Goal: Task Accomplishment & Management: Use online tool/utility

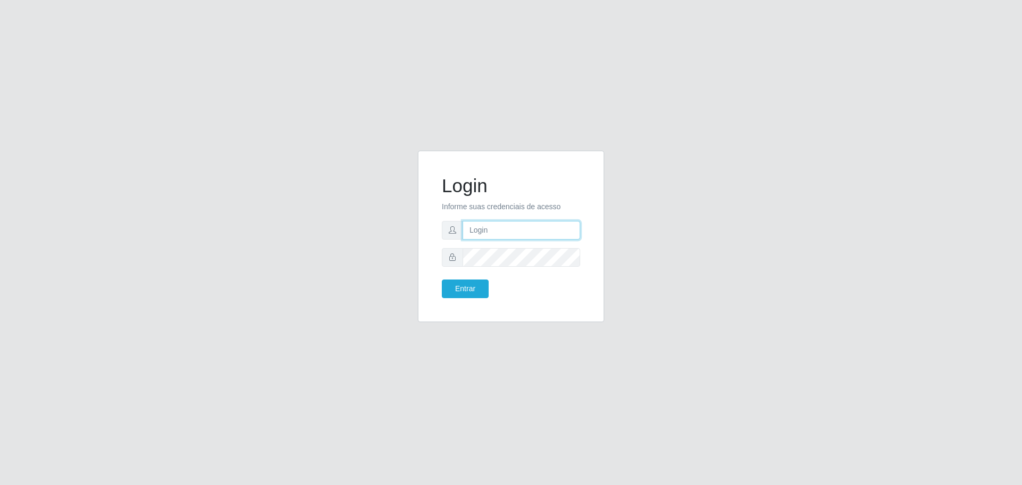
type input "[EMAIL_ADDRESS][DOMAIN_NAME]"
click at [474, 282] on button "Entrar" at bounding box center [465, 288] width 47 height 19
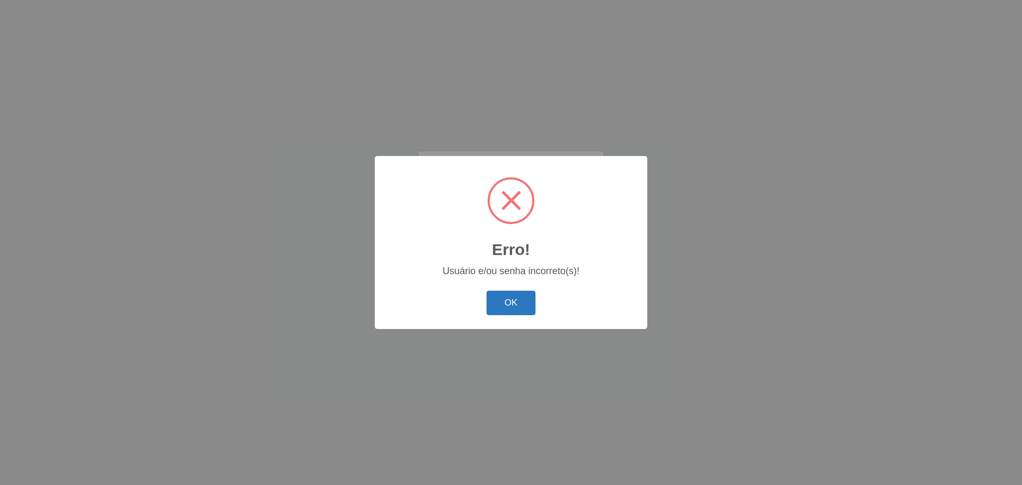
click at [493, 291] on button "OK" at bounding box center [512, 303] width 50 height 25
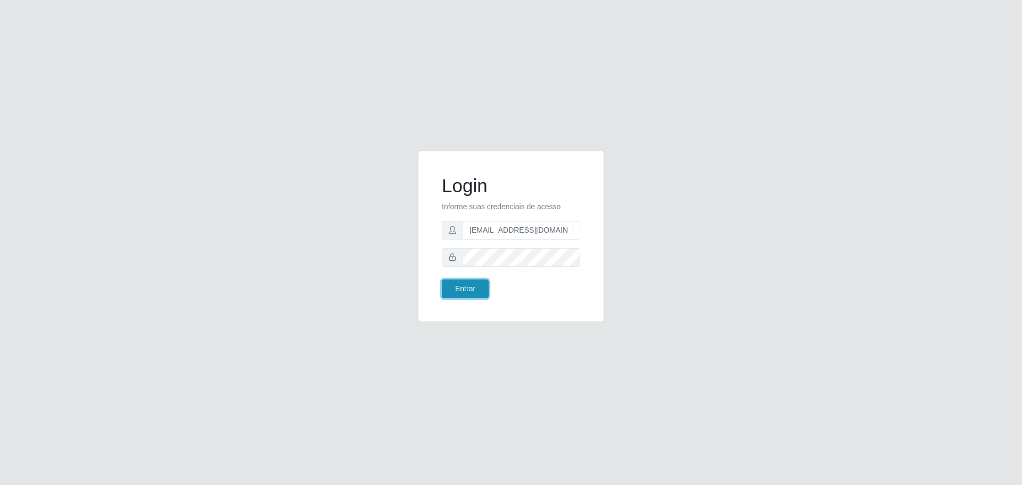
click at [472, 285] on button "Entrar" at bounding box center [465, 288] width 47 height 19
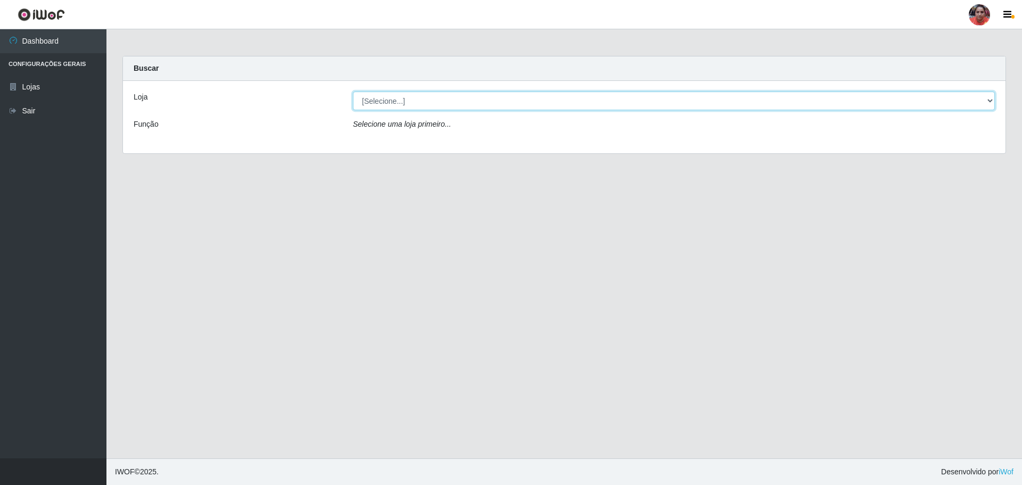
click at [992, 101] on select "[Selecione...] Mar Vermelho - Loja 05" at bounding box center [674, 101] width 642 height 19
select select "252"
click at [353, 92] on select "[Selecione...] Mar Vermelho - Loja 05" at bounding box center [674, 101] width 642 height 19
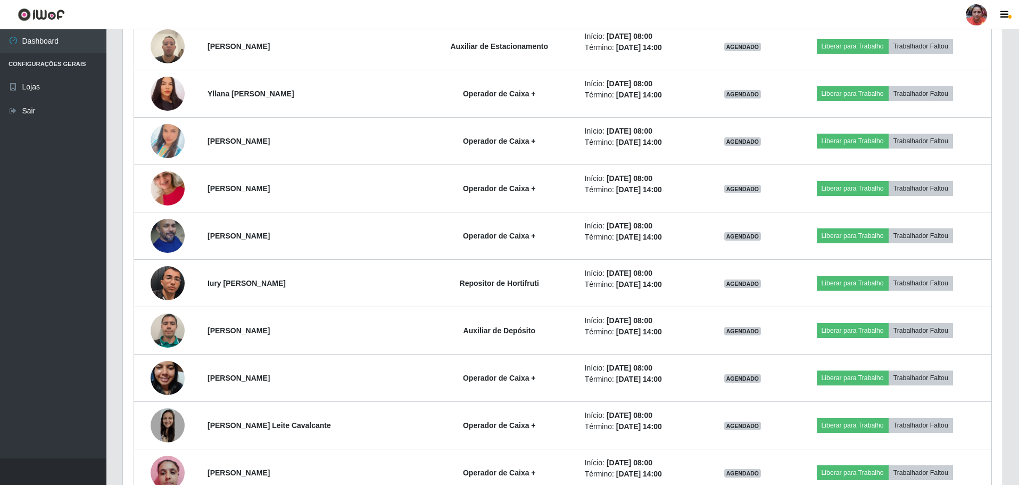
scroll to position [683, 0]
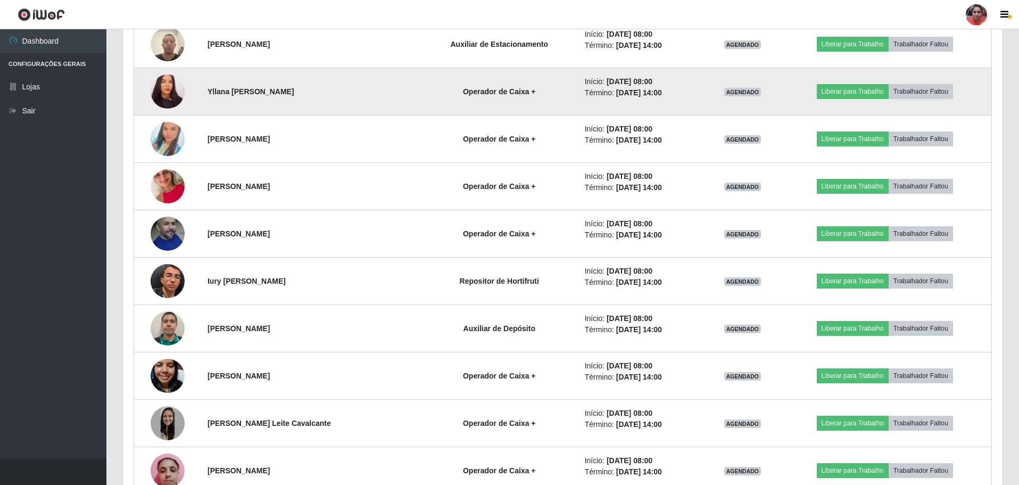
click at [176, 93] on img at bounding box center [168, 91] width 34 height 37
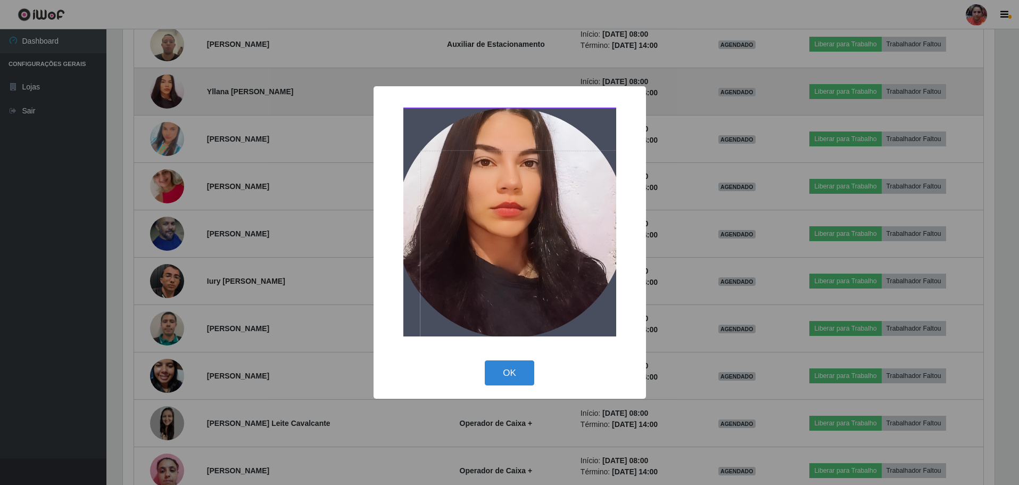
scroll to position [221, 875]
click at [176, 93] on div "× OK Cancel" at bounding box center [511, 242] width 1022 height 485
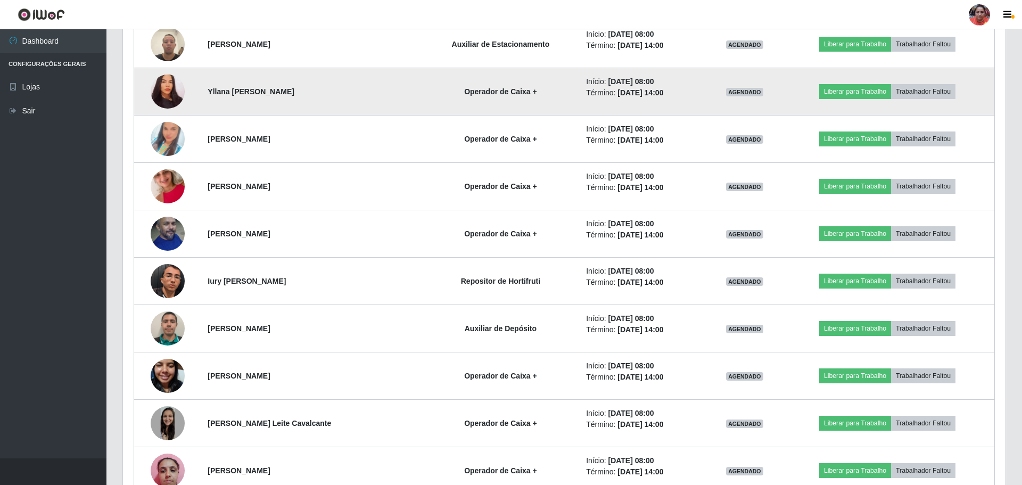
scroll to position [221, 880]
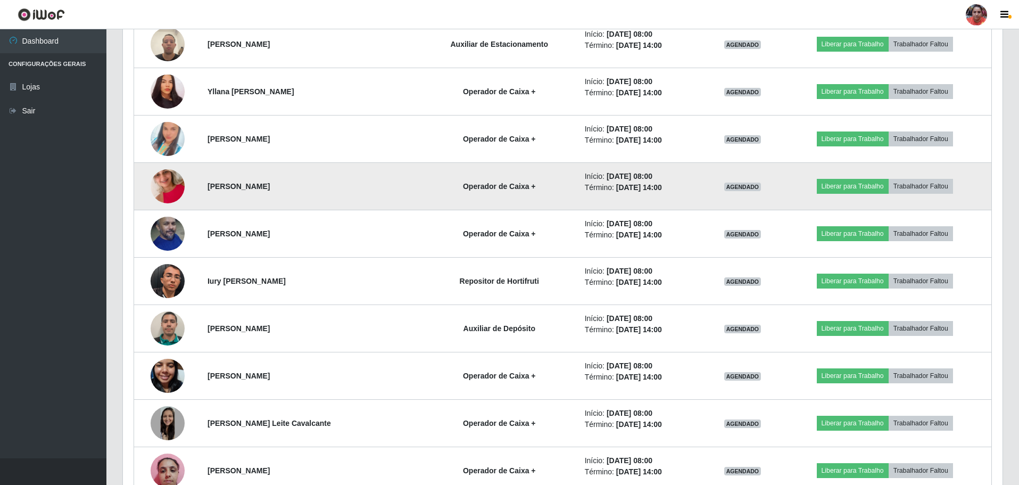
click at [170, 184] on img at bounding box center [168, 186] width 34 height 61
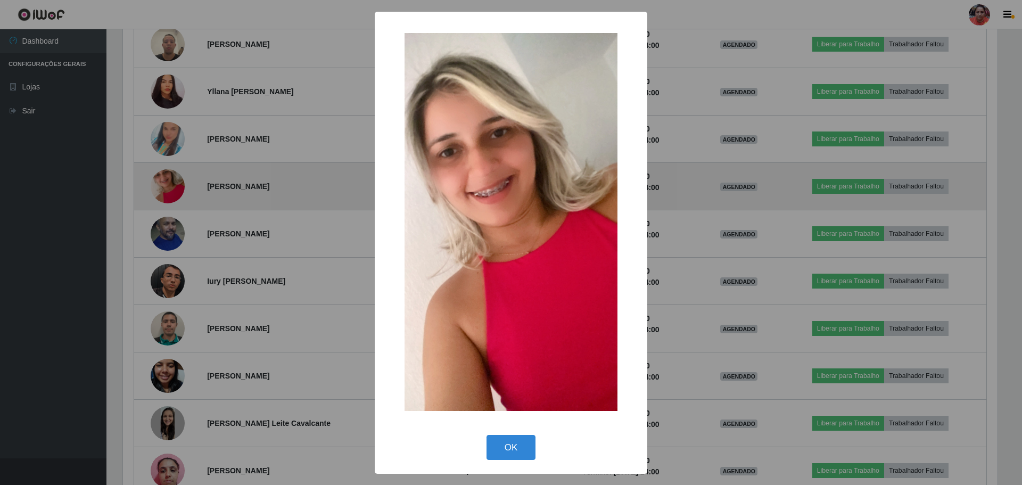
click at [170, 184] on div "× OK Cancel" at bounding box center [511, 242] width 1022 height 485
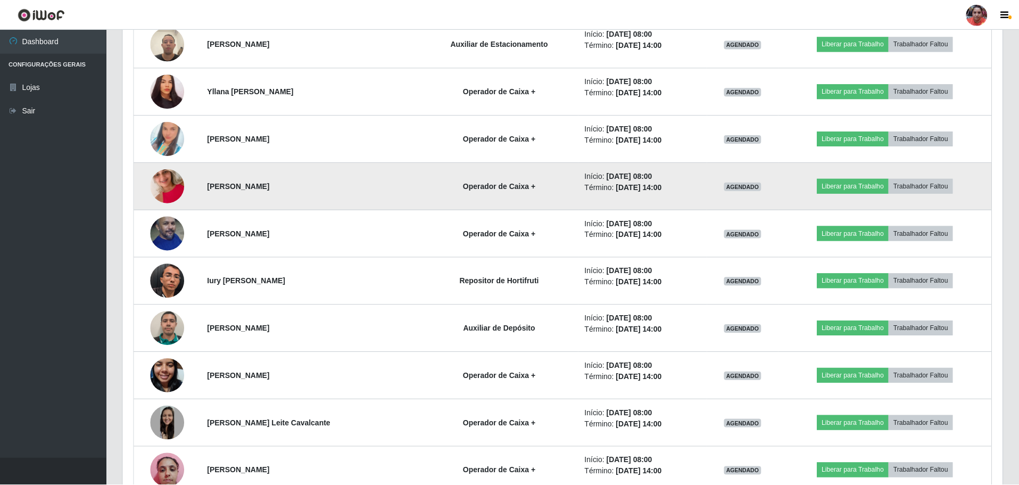
scroll to position [221, 880]
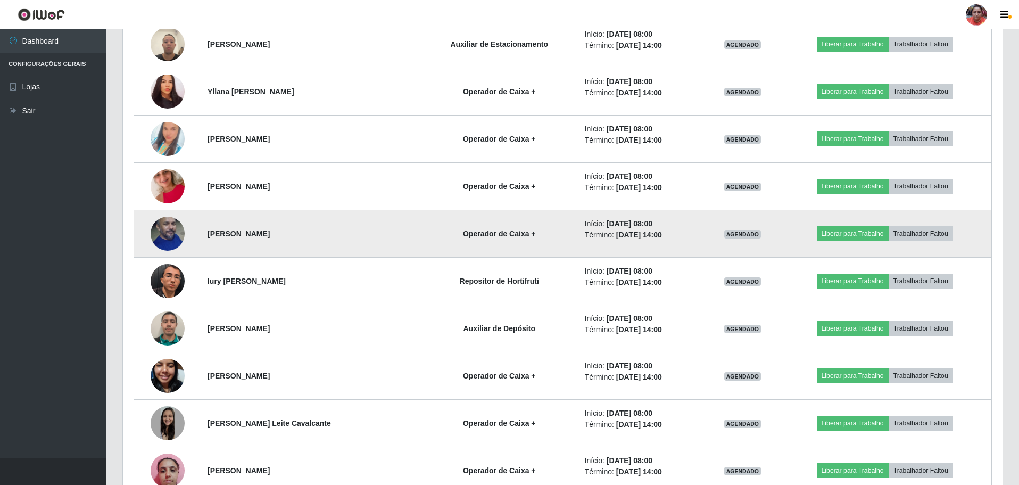
click at [168, 230] on img at bounding box center [168, 234] width 34 height 55
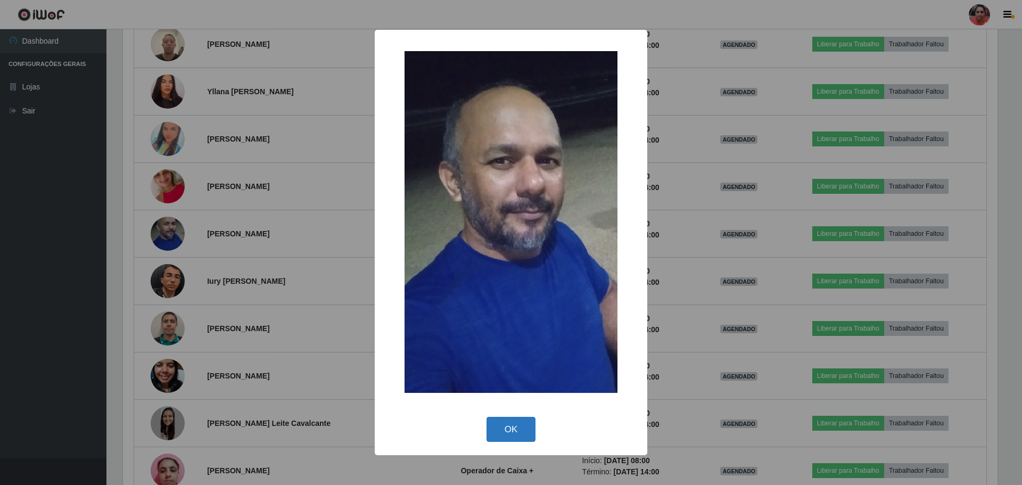
click at [493, 432] on button "OK" at bounding box center [512, 429] width 50 height 25
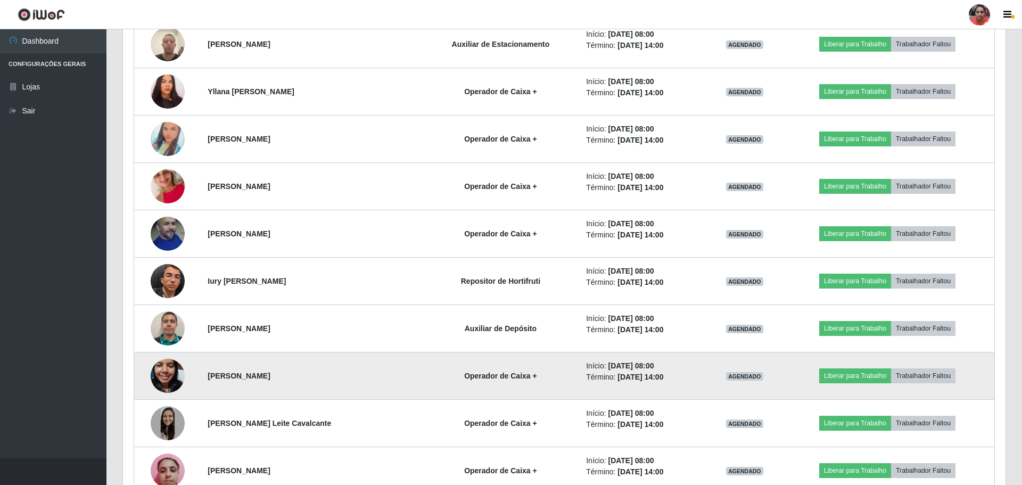
scroll to position [221, 880]
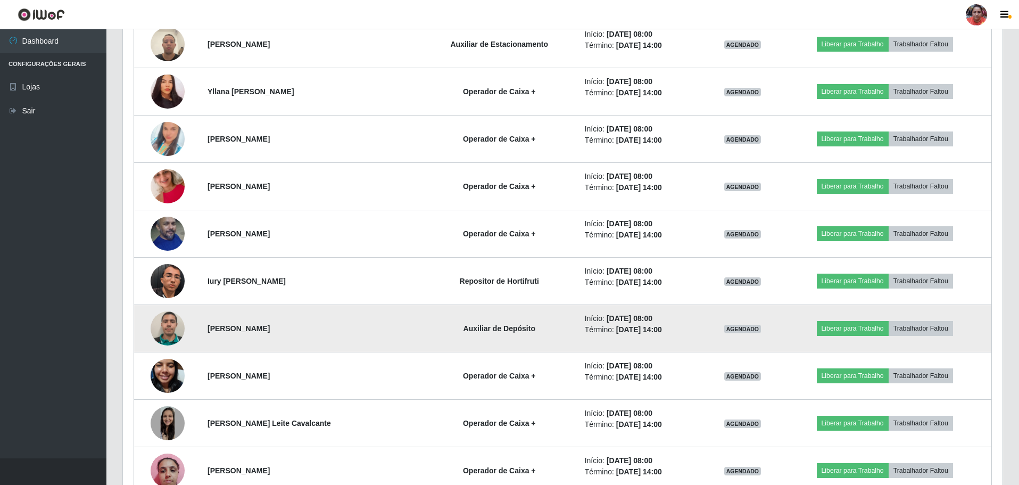
click at [171, 320] on img at bounding box center [168, 328] width 34 height 34
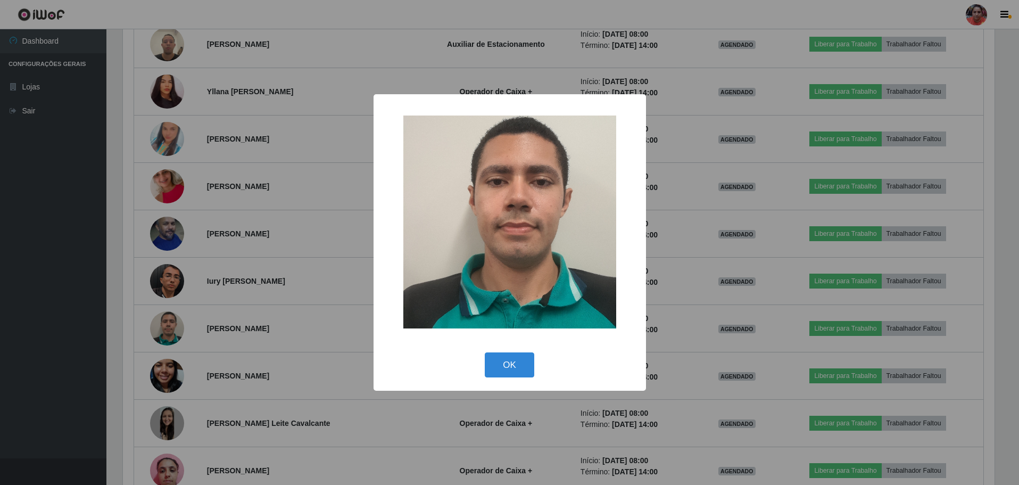
scroll to position [221, 875]
click at [510, 368] on button "OK" at bounding box center [512, 364] width 50 height 25
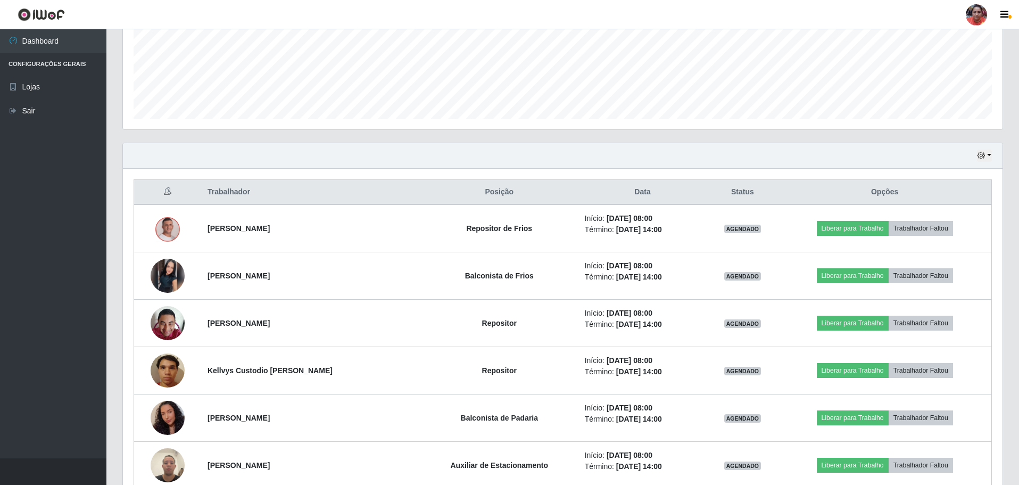
scroll to position [238, 0]
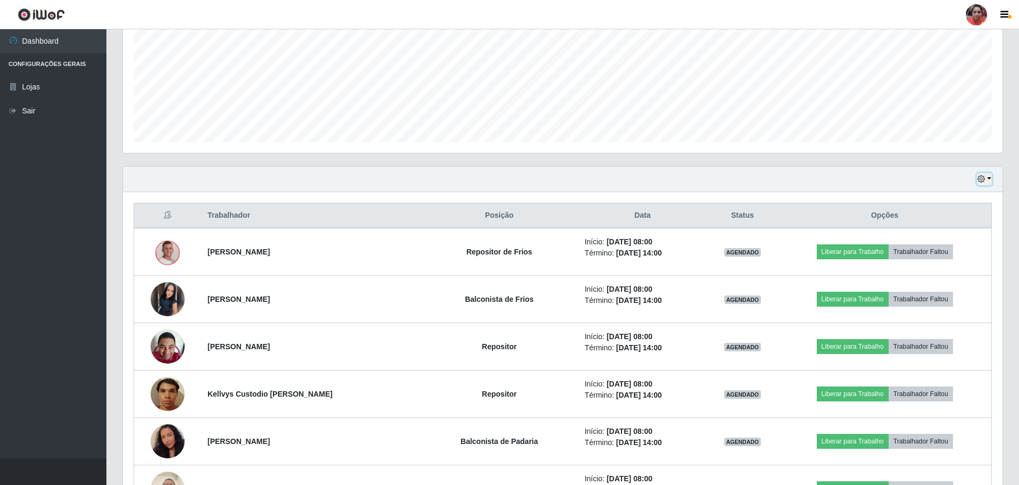
click at [989, 178] on button "button" at bounding box center [984, 179] width 15 height 12
click at [954, 238] on button "3 dias" at bounding box center [950, 243] width 84 height 22
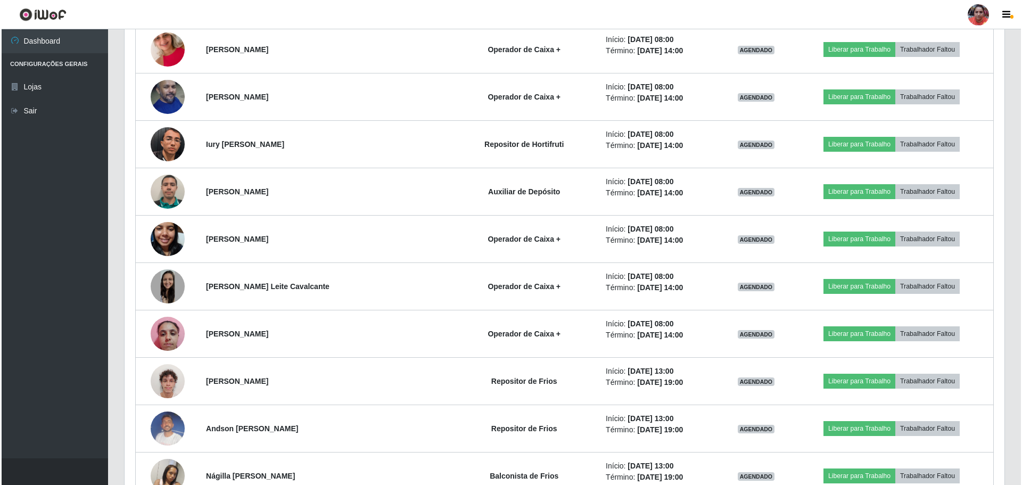
scroll to position [845, 0]
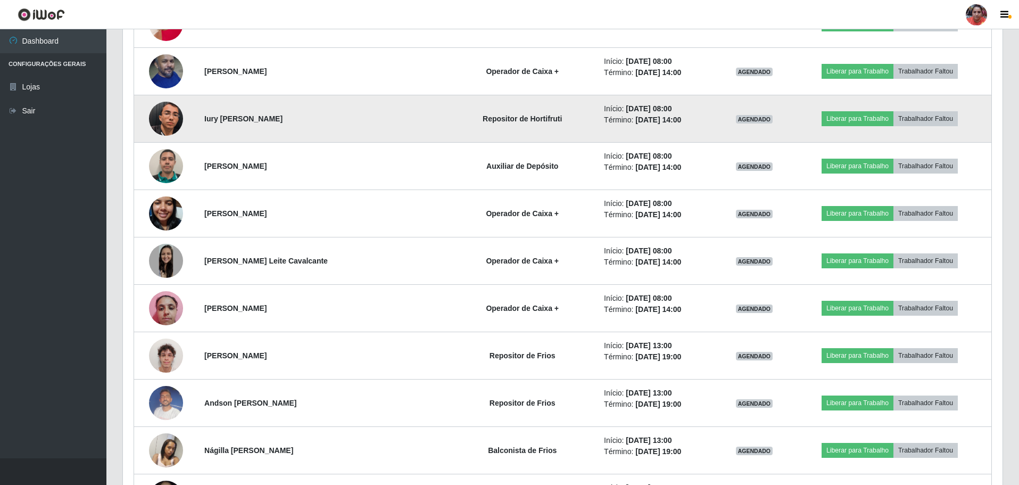
click at [174, 122] on img at bounding box center [166, 118] width 34 height 40
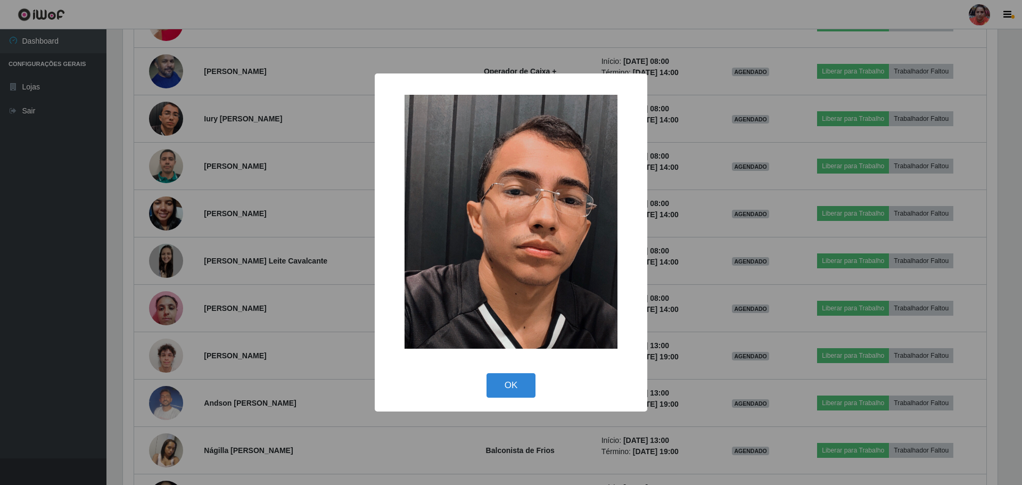
click at [176, 120] on div "× OK Cancel" at bounding box center [511, 242] width 1022 height 485
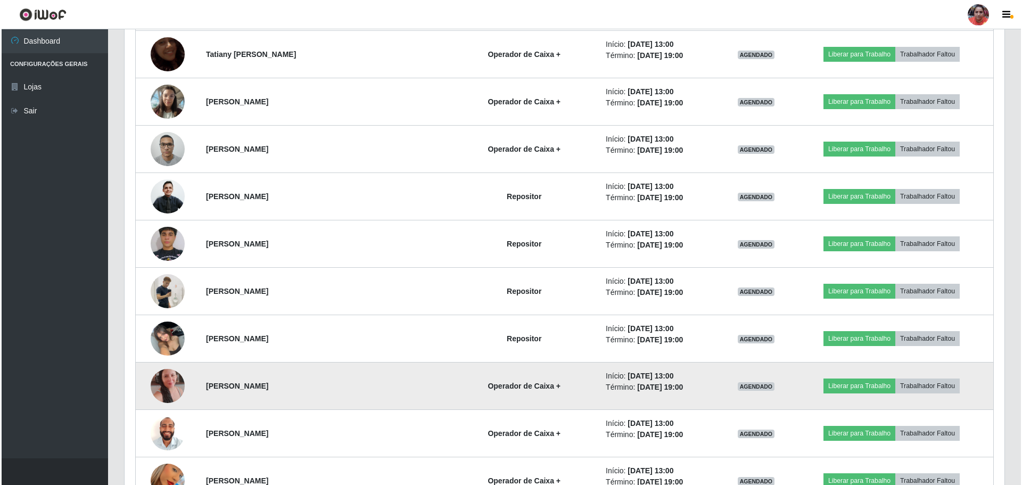
scroll to position [1863, 0]
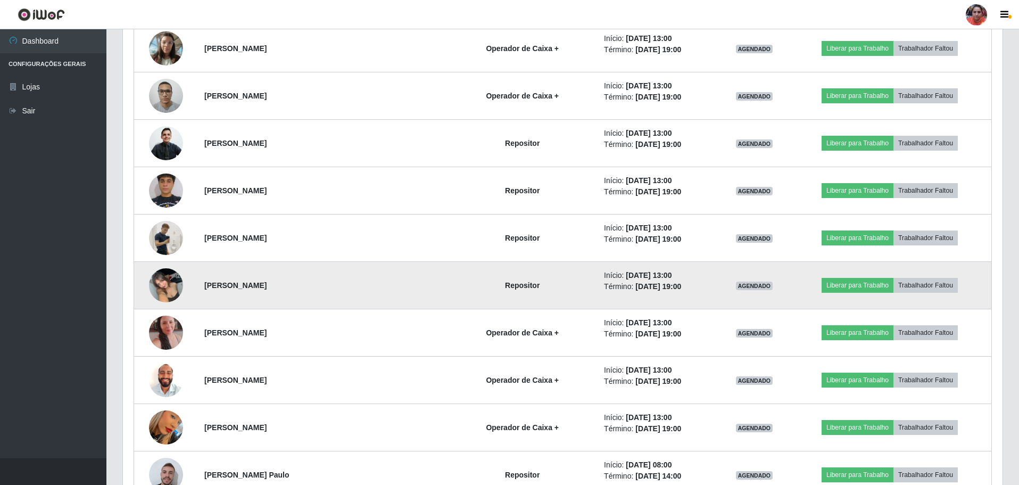
click at [166, 293] on img at bounding box center [166, 284] width 34 height 45
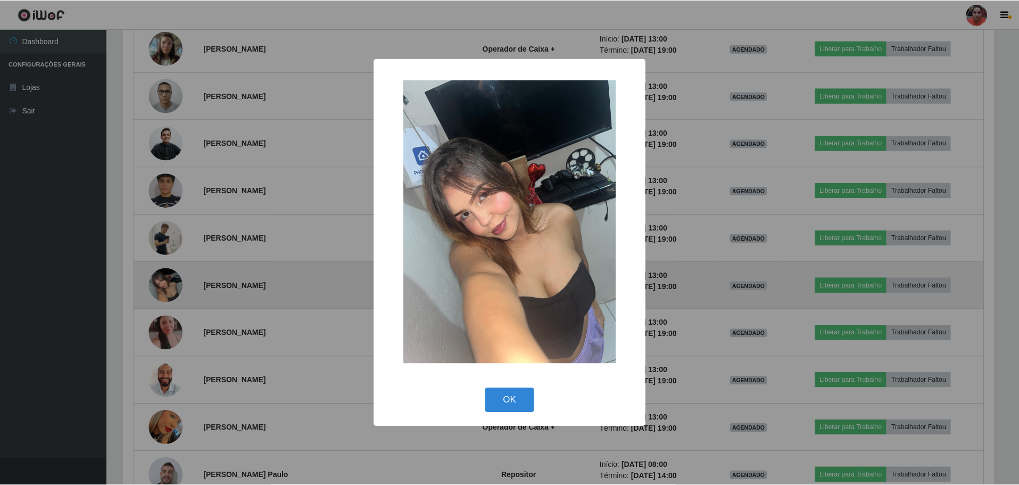
scroll to position [221, 875]
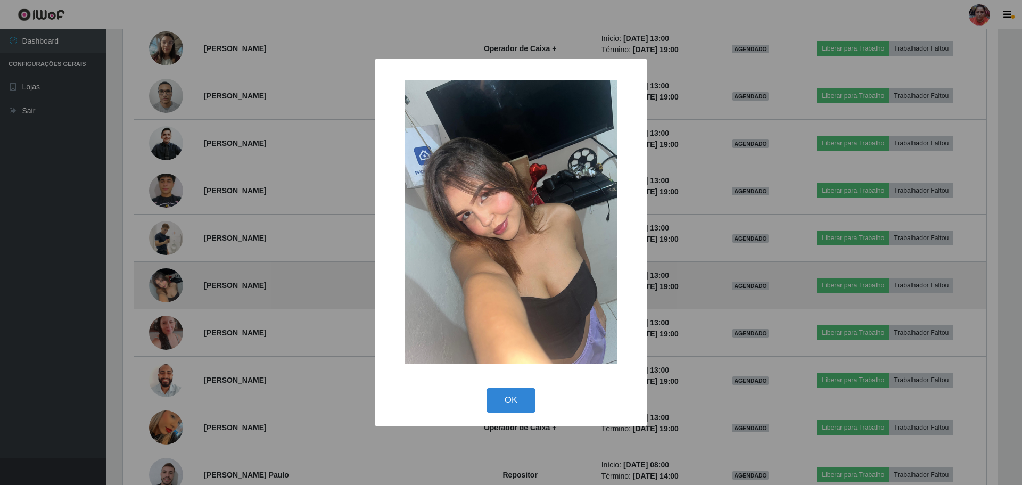
click at [166, 293] on div "× OK Cancel" at bounding box center [511, 242] width 1022 height 485
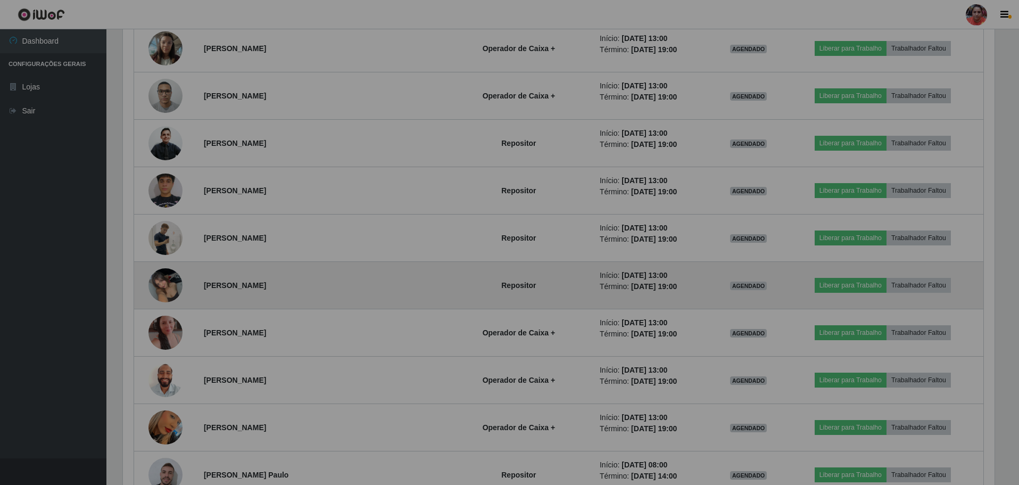
scroll to position [221, 880]
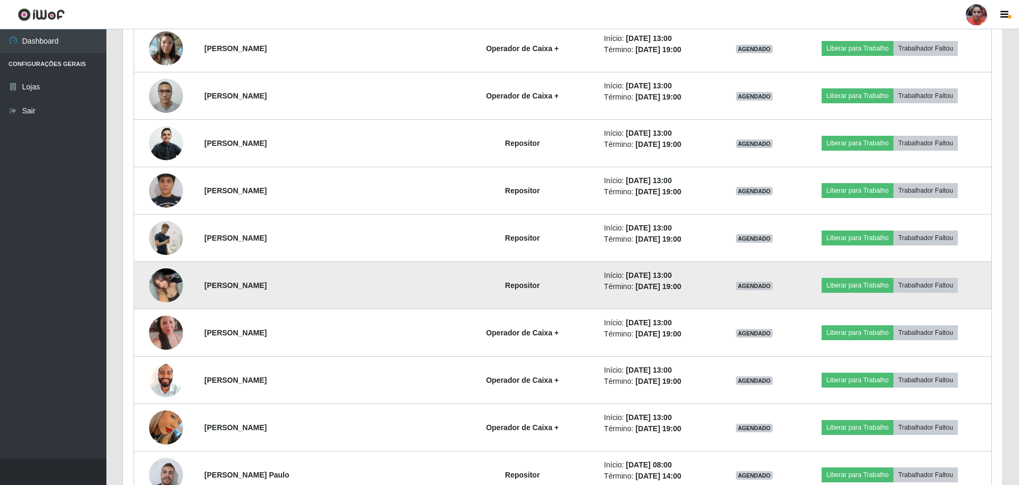
click at [166, 294] on img at bounding box center [166, 284] width 34 height 45
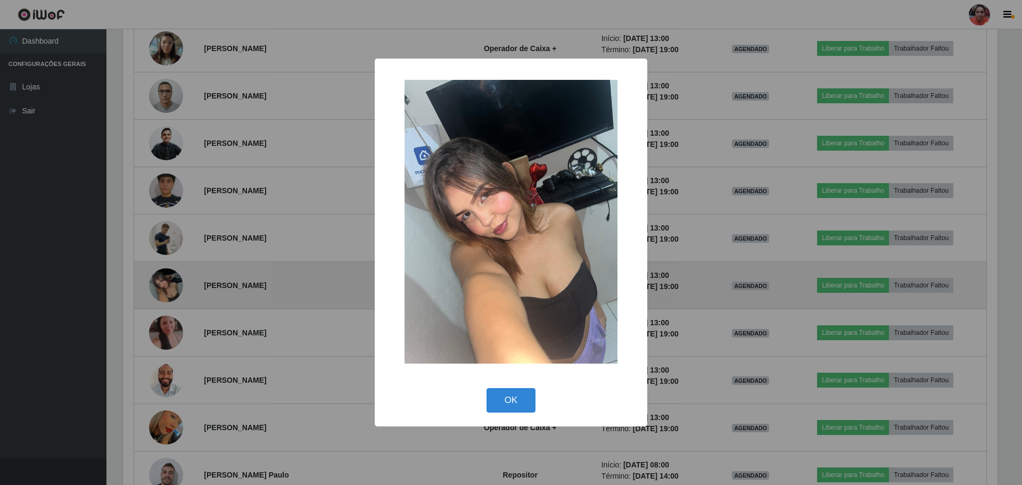
click at [166, 294] on div "× OK Cancel" at bounding box center [511, 242] width 1022 height 485
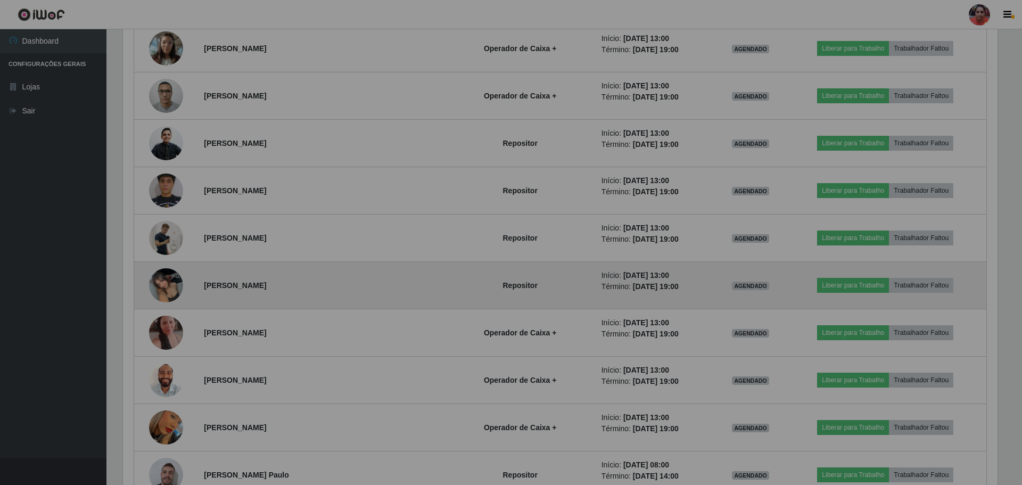
scroll to position [221, 880]
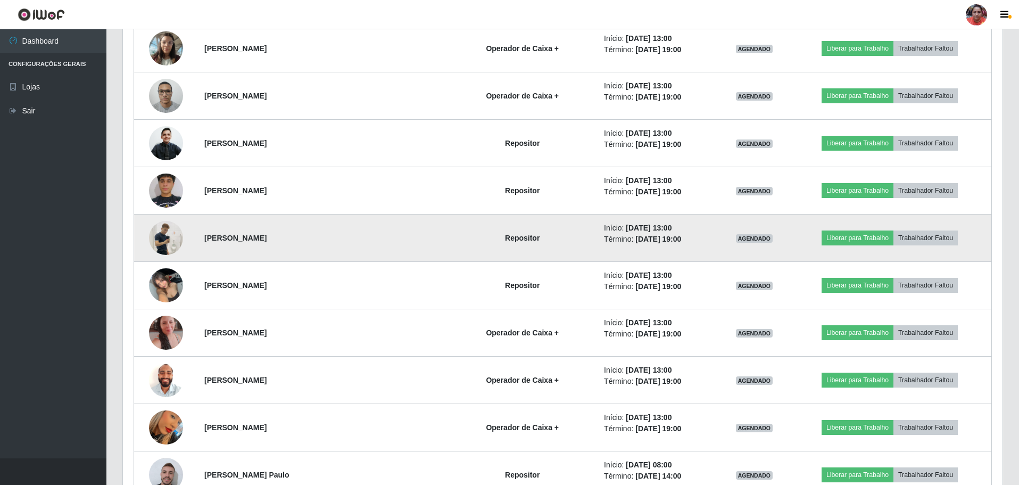
click at [168, 236] on img at bounding box center [166, 238] width 34 height 61
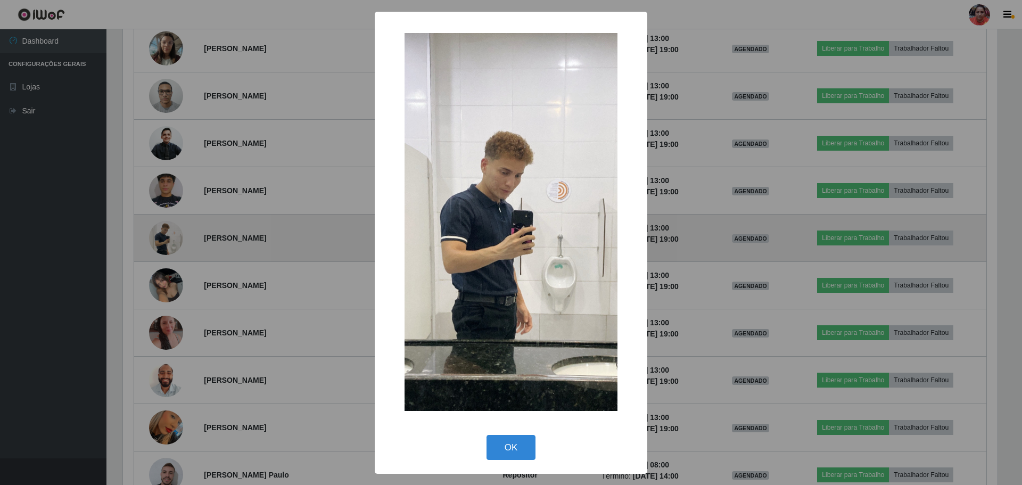
click at [168, 236] on div "× OK Cancel" at bounding box center [511, 242] width 1022 height 485
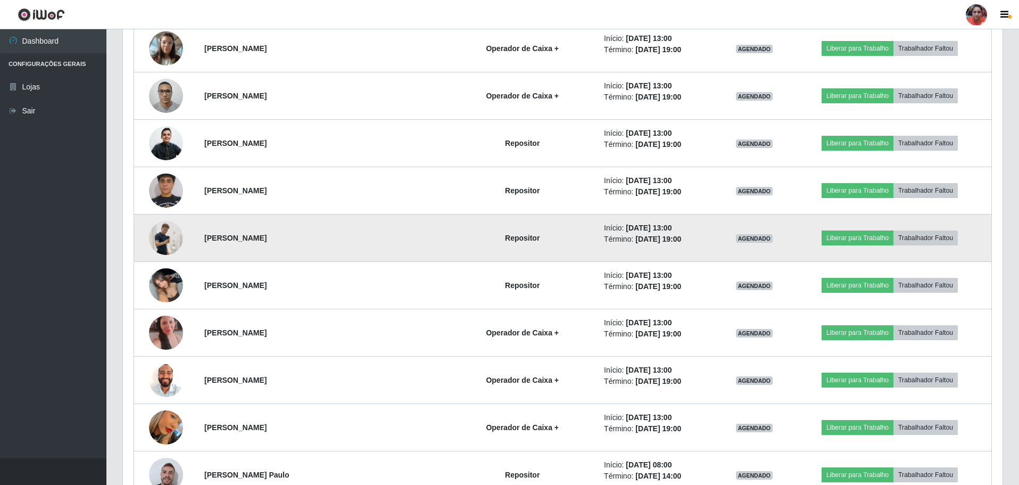
scroll to position [221, 880]
click at [168, 236] on img at bounding box center [166, 238] width 34 height 61
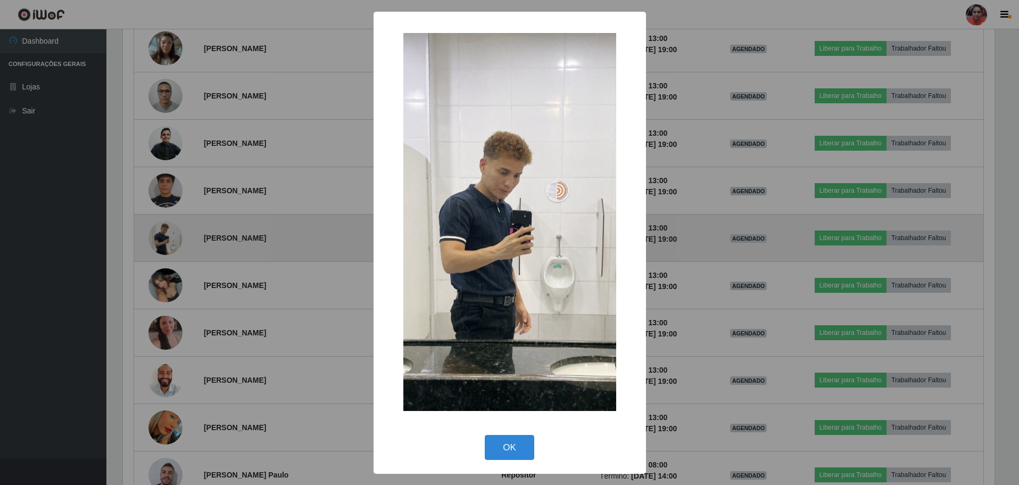
scroll to position [221, 875]
click at [168, 236] on div "× OK Cancel" at bounding box center [511, 242] width 1022 height 485
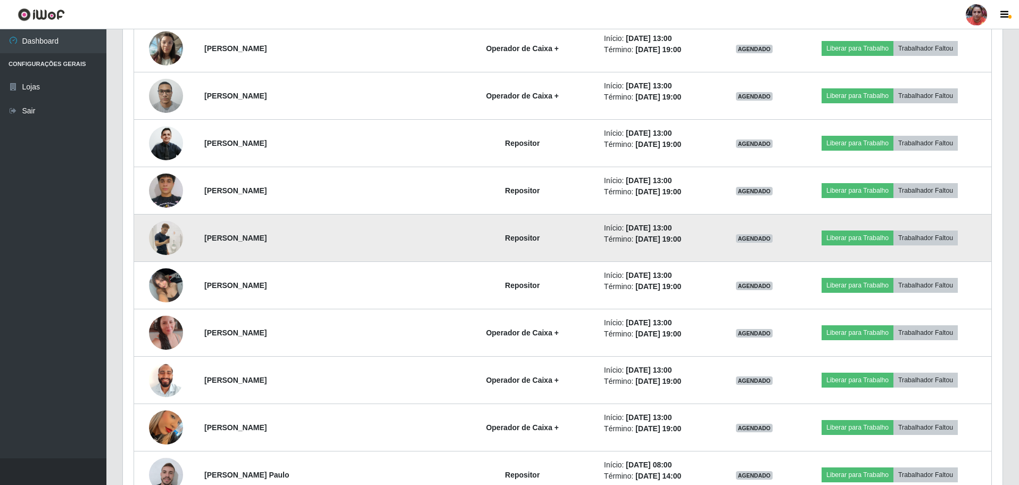
scroll to position [221, 880]
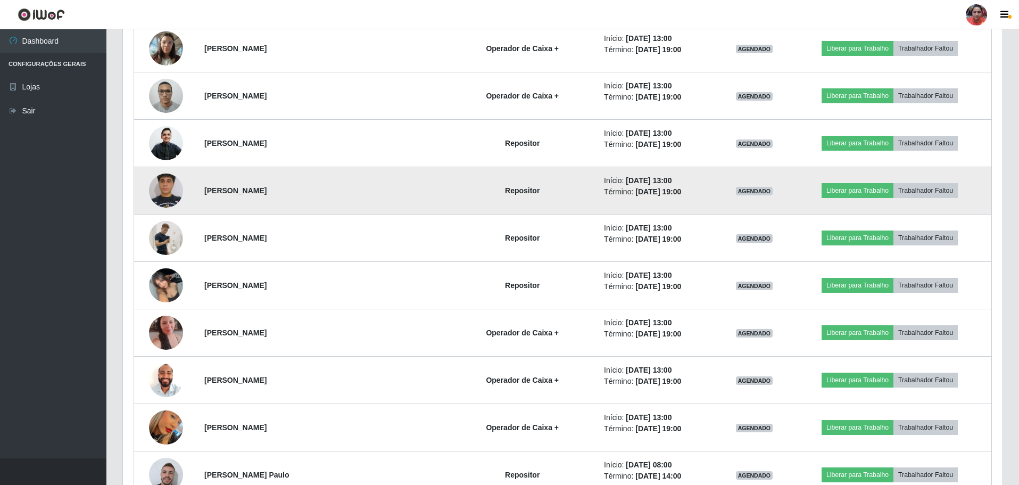
click at [170, 192] on img at bounding box center [166, 191] width 34 height 76
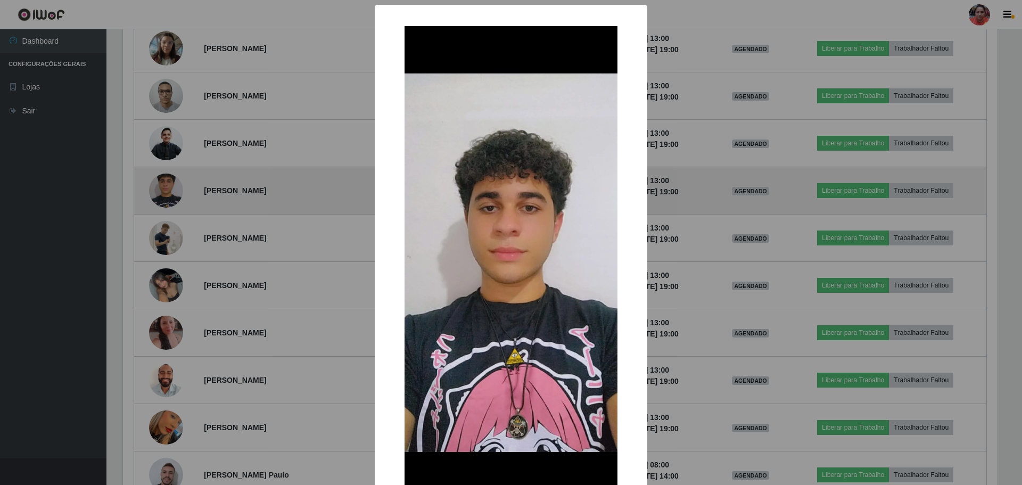
click at [170, 192] on div "× OK Cancel" at bounding box center [511, 242] width 1022 height 485
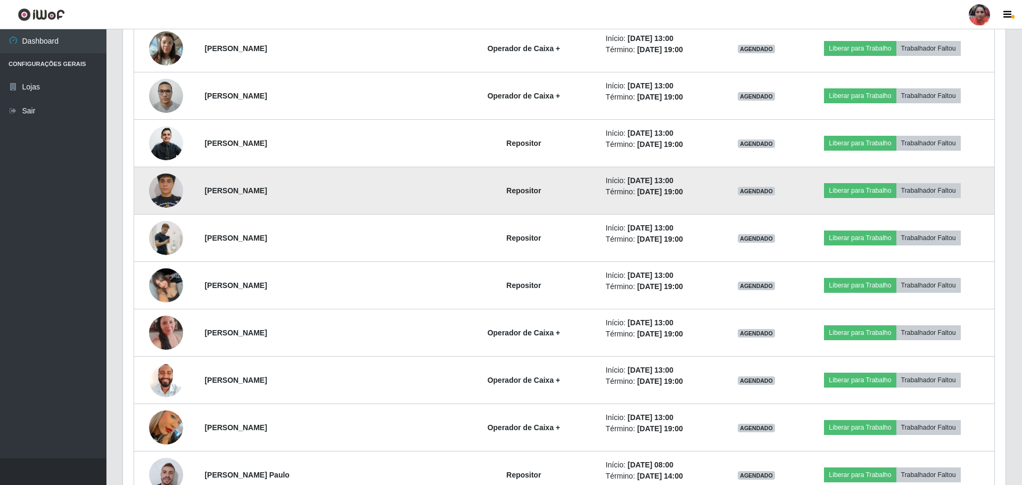
scroll to position [0, 0]
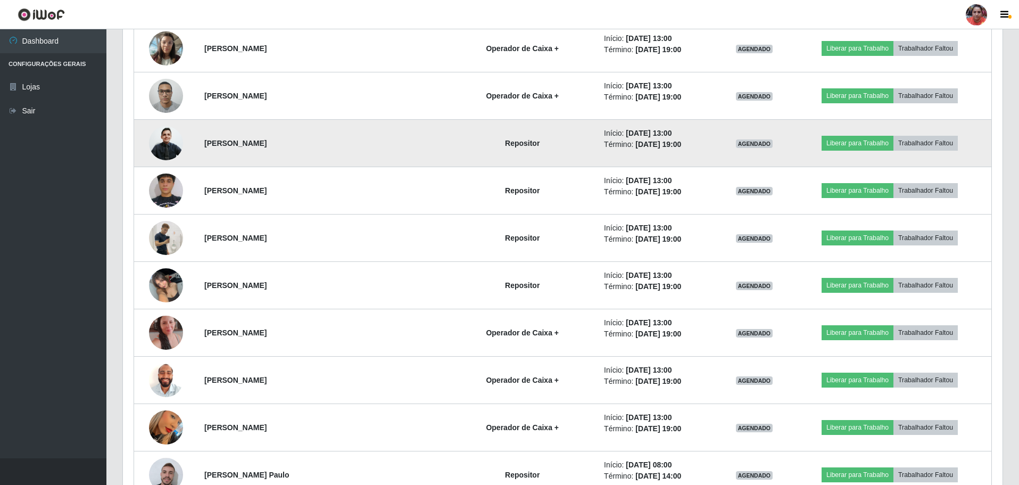
click at [170, 154] on img at bounding box center [166, 143] width 34 height 37
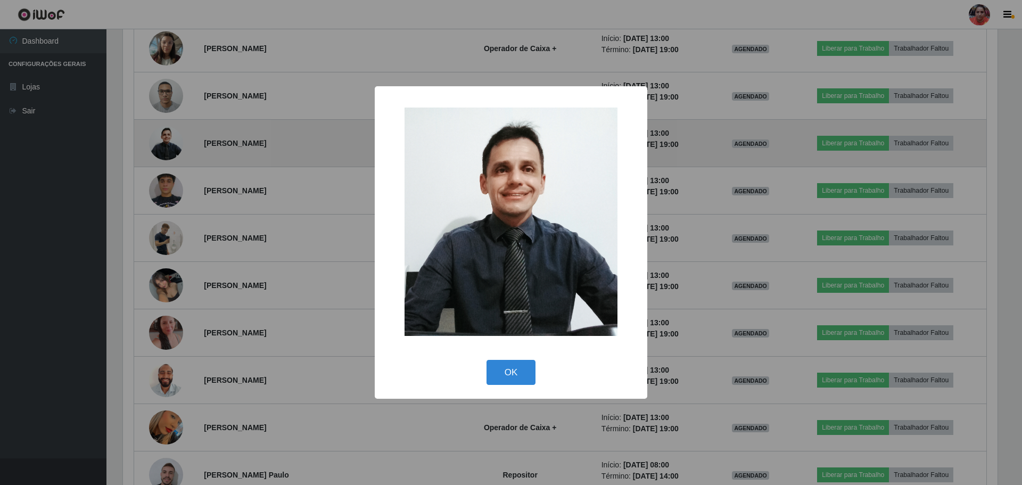
click at [170, 154] on div "× OK Cancel" at bounding box center [511, 242] width 1022 height 485
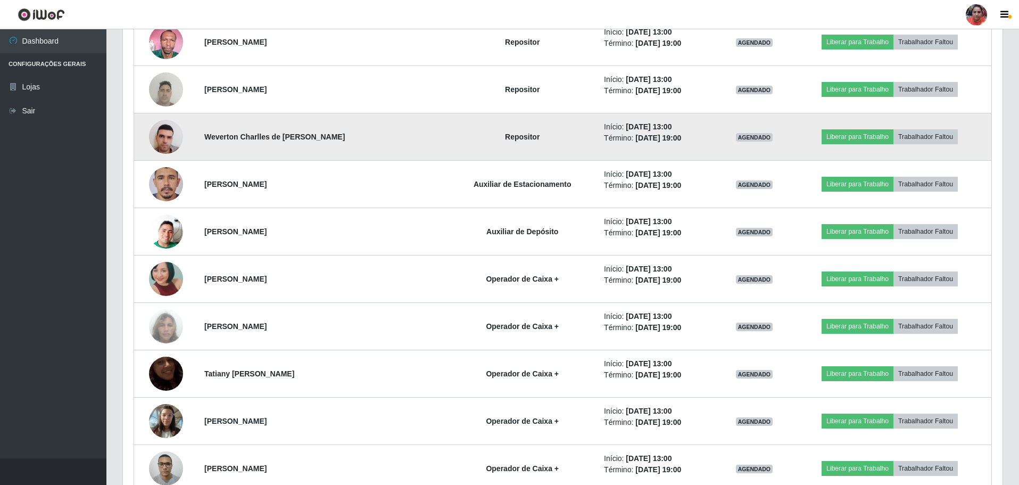
click at [170, 142] on img at bounding box center [166, 136] width 34 height 45
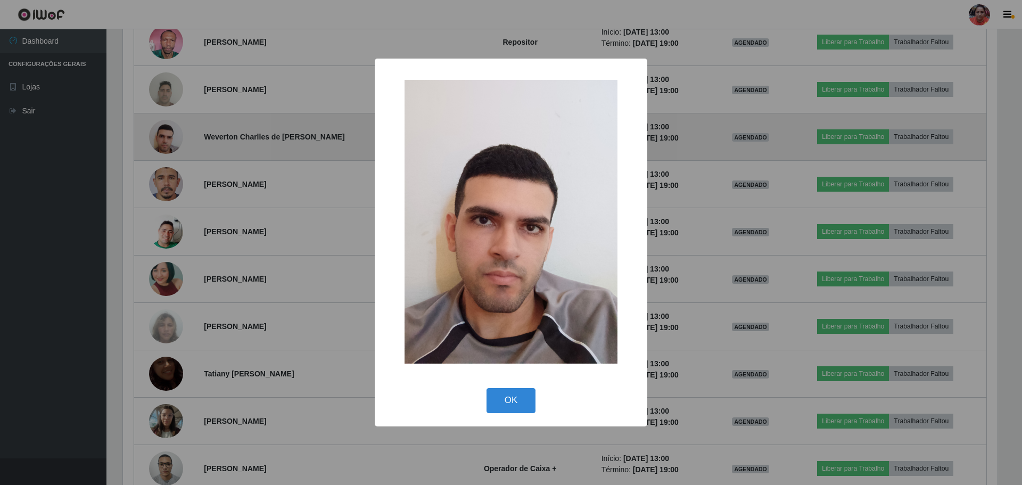
click at [170, 142] on div "× OK Cancel" at bounding box center [511, 242] width 1022 height 485
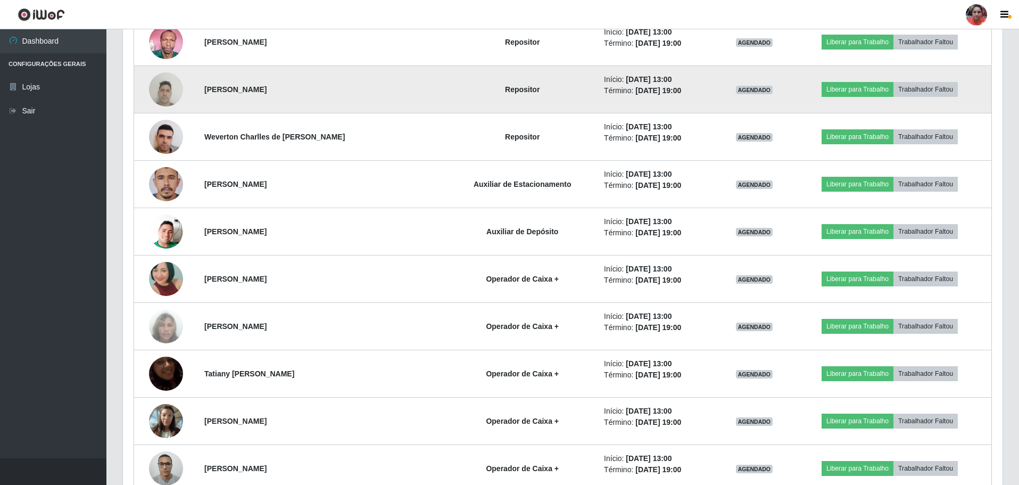
click at [176, 92] on img at bounding box center [166, 89] width 34 height 45
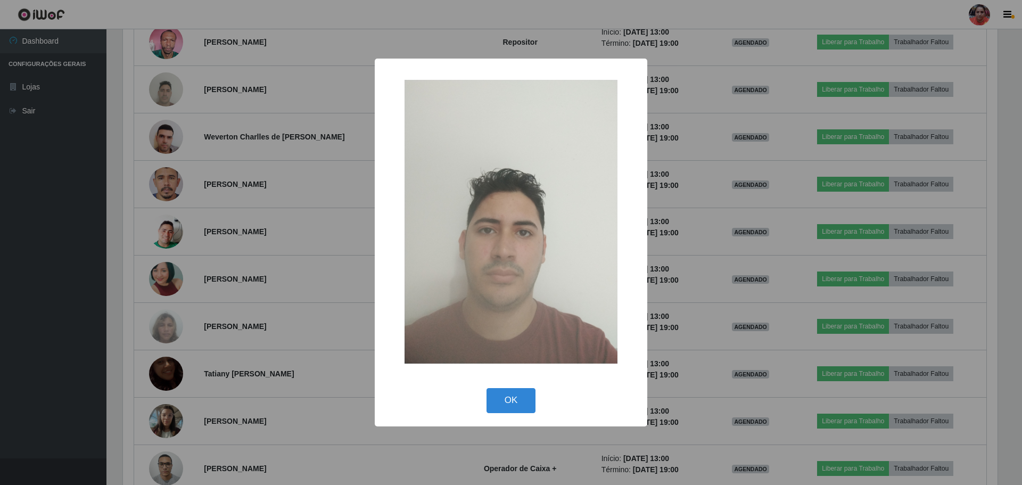
click at [176, 92] on div "× OK Cancel" at bounding box center [511, 242] width 1022 height 485
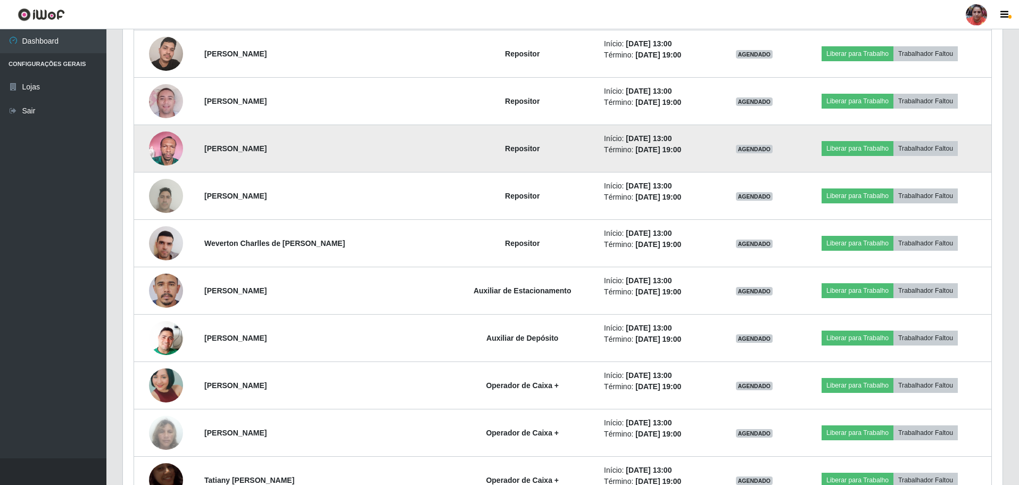
click at [172, 149] on img at bounding box center [166, 148] width 34 height 45
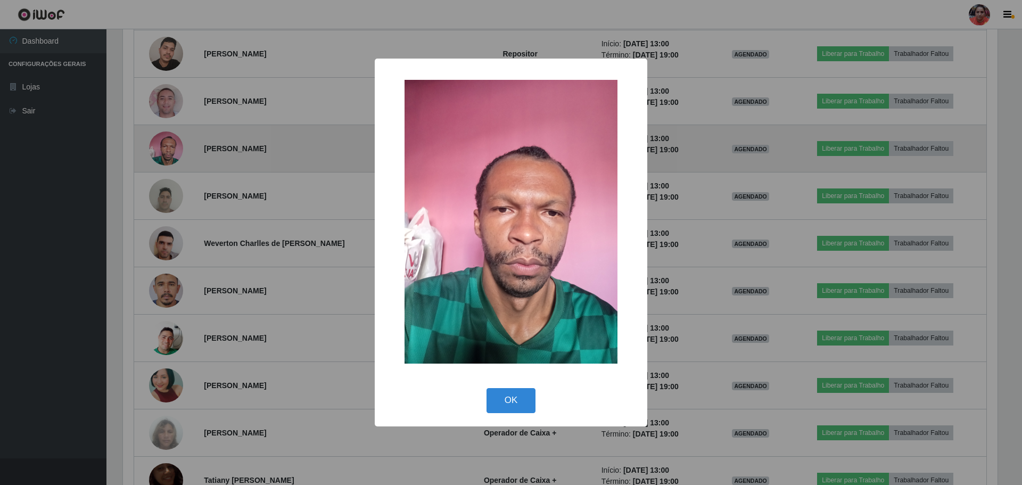
click at [172, 149] on div "× OK Cancel" at bounding box center [511, 242] width 1022 height 485
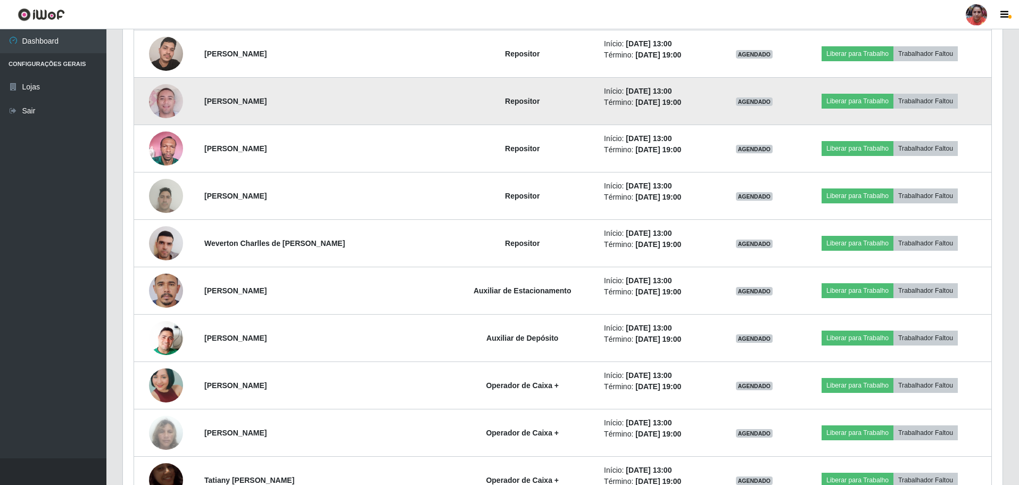
click at [162, 107] on img at bounding box center [166, 101] width 34 height 61
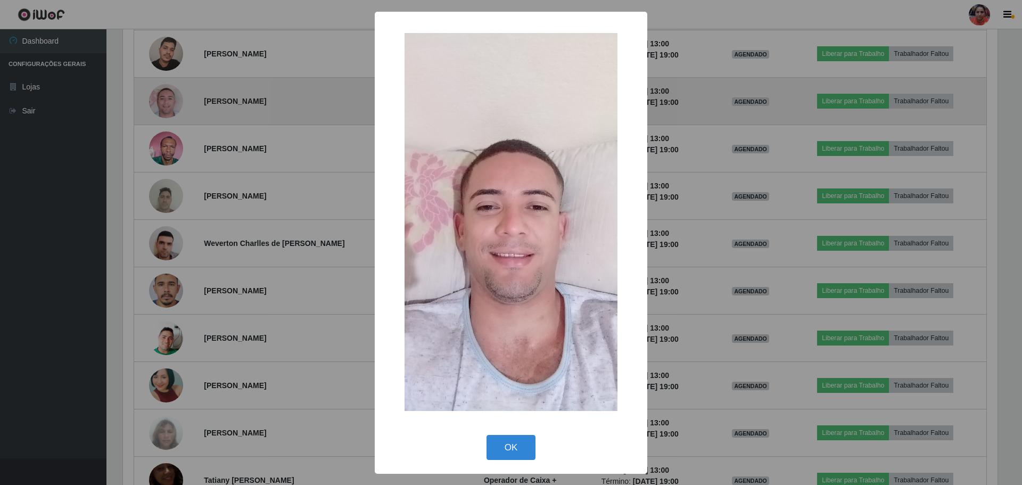
click at [162, 107] on div "× OK Cancel" at bounding box center [511, 242] width 1022 height 485
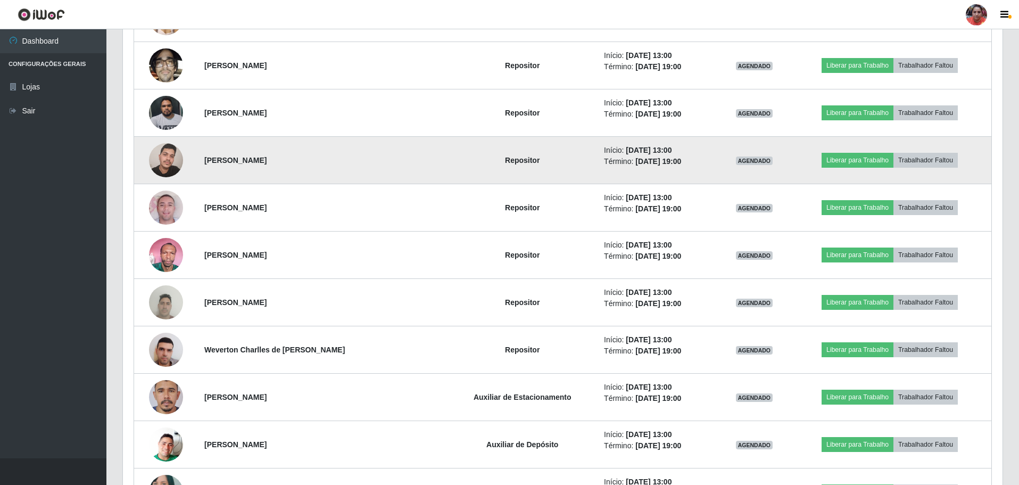
click at [170, 156] on img at bounding box center [166, 159] width 34 height 45
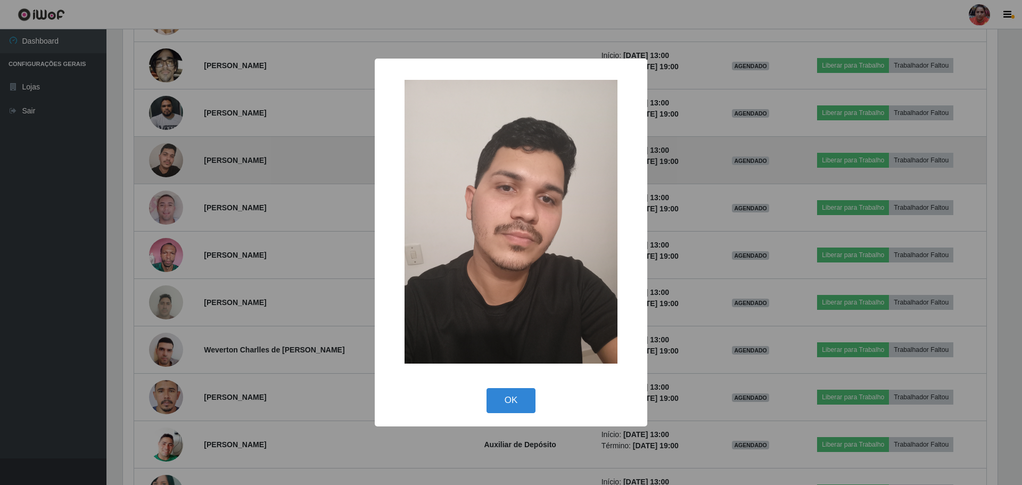
click at [170, 156] on div "× OK Cancel" at bounding box center [511, 242] width 1022 height 485
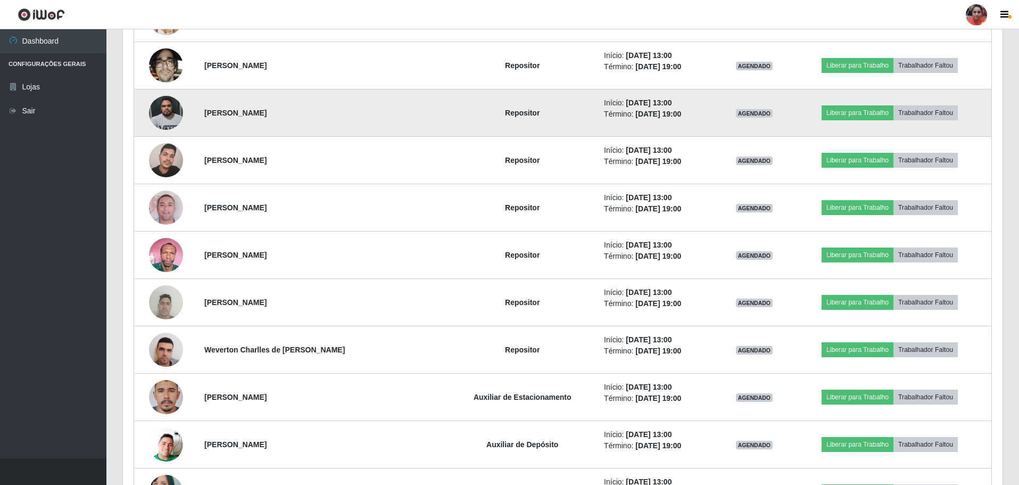
click at [166, 118] on img at bounding box center [166, 112] width 34 height 45
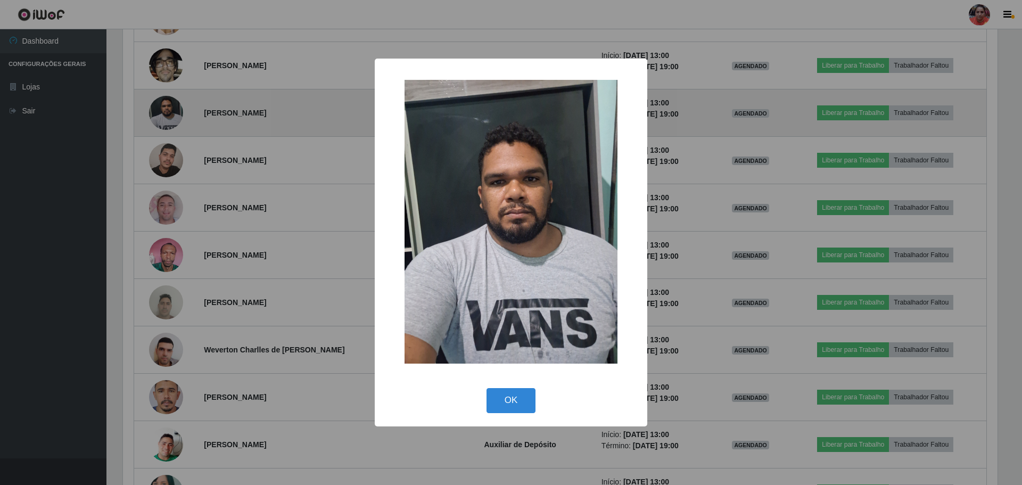
click at [166, 118] on div "× OK Cancel" at bounding box center [511, 242] width 1022 height 485
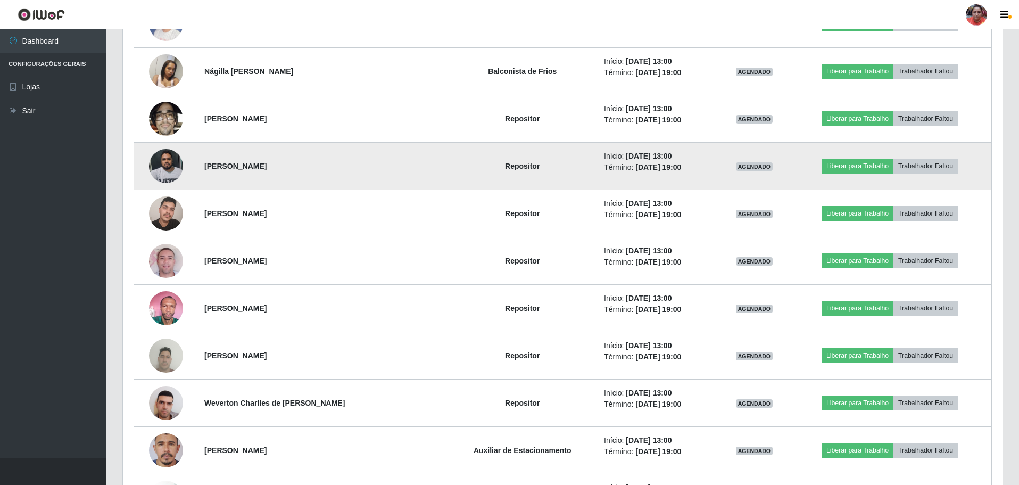
click at [166, 118] on img at bounding box center [166, 118] width 34 height 45
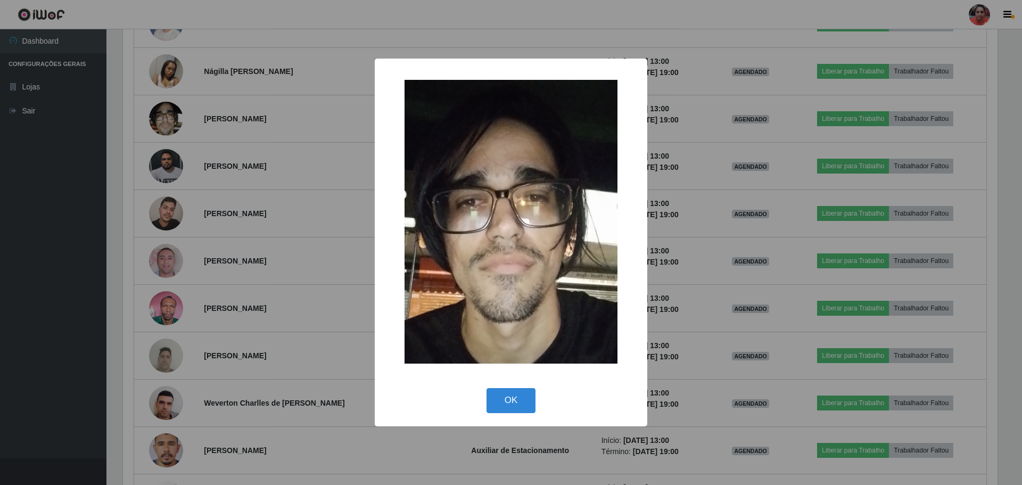
click at [167, 118] on div "× OK Cancel" at bounding box center [511, 242] width 1022 height 485
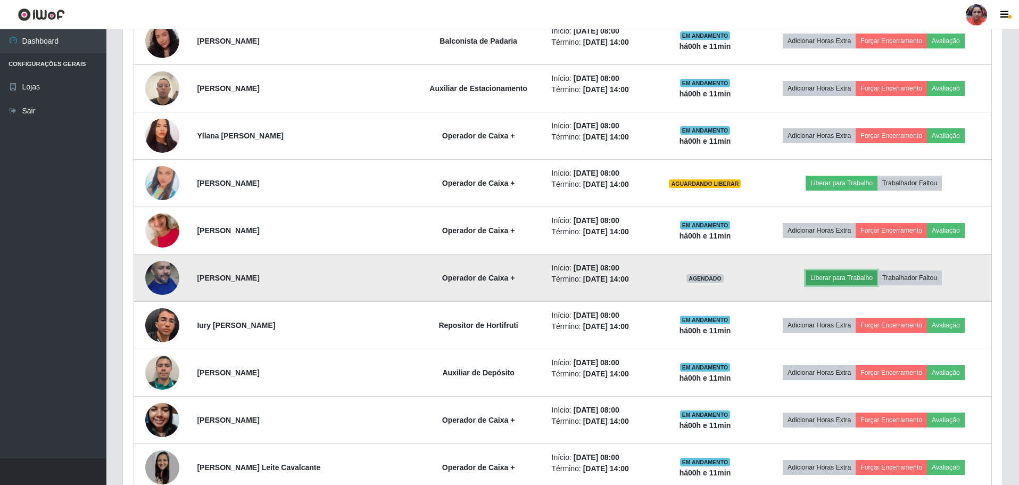
click at [847, 279] on button "Liberar para Trabalho" at bounding box center [842, 277] width 72 height 15
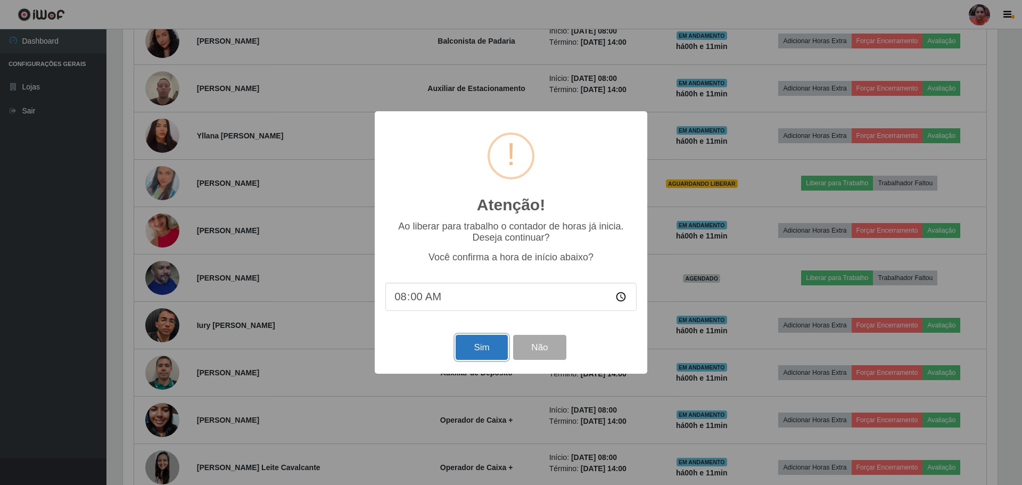
click at [473, 353] on button "Sim" at bounding box center [482, 347] width 52 height 25
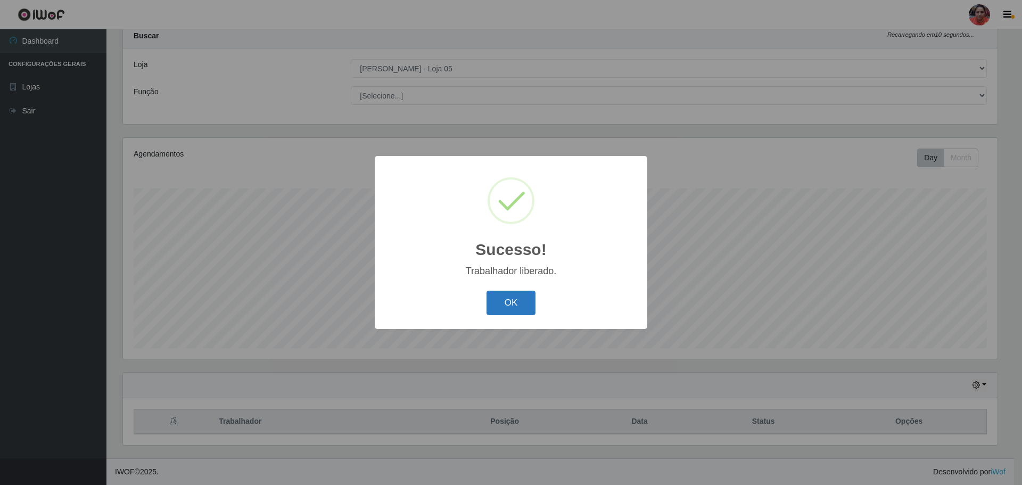
click at [524, 302] on button "OK" at bounding box center [512, 303] width 50 height 25
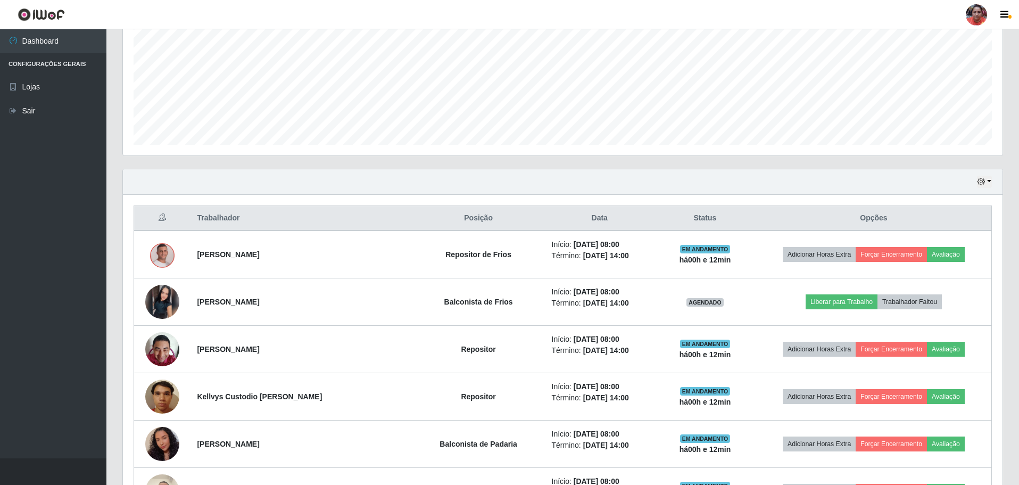
scroll to position [229, 0]
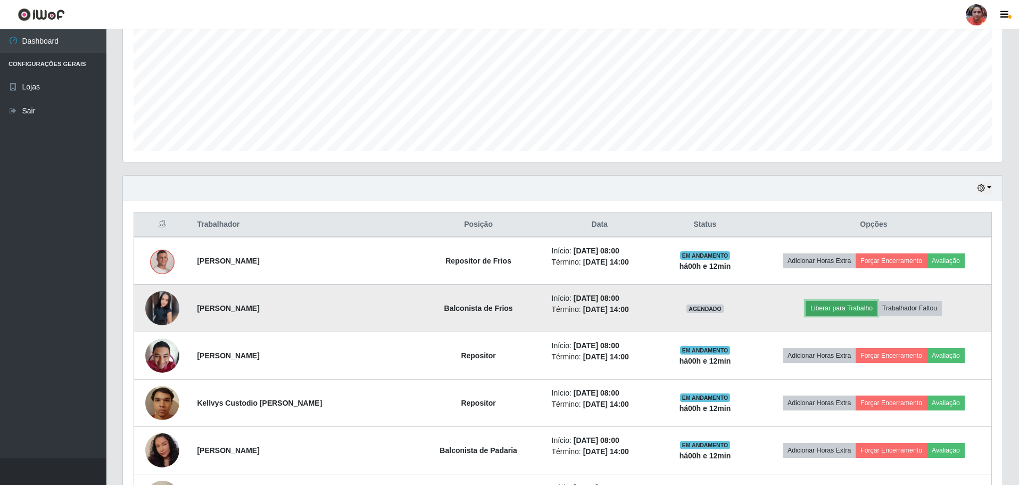
click at [857, 303] on button "Liberar para Trabalho" at bounding box center [842, 308] width 72 height 15
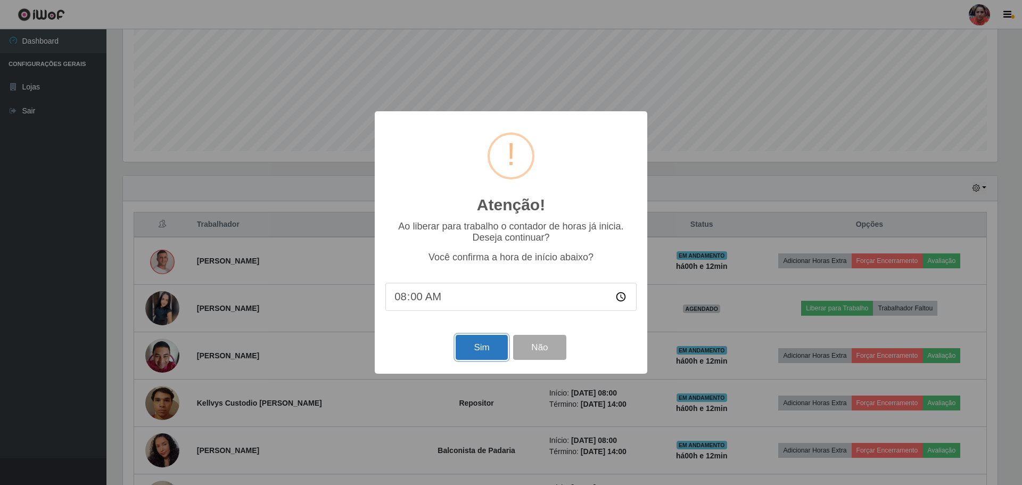
click at [487, 355] on button "Sim" at bounding box center [482, 347] width 52 height 25
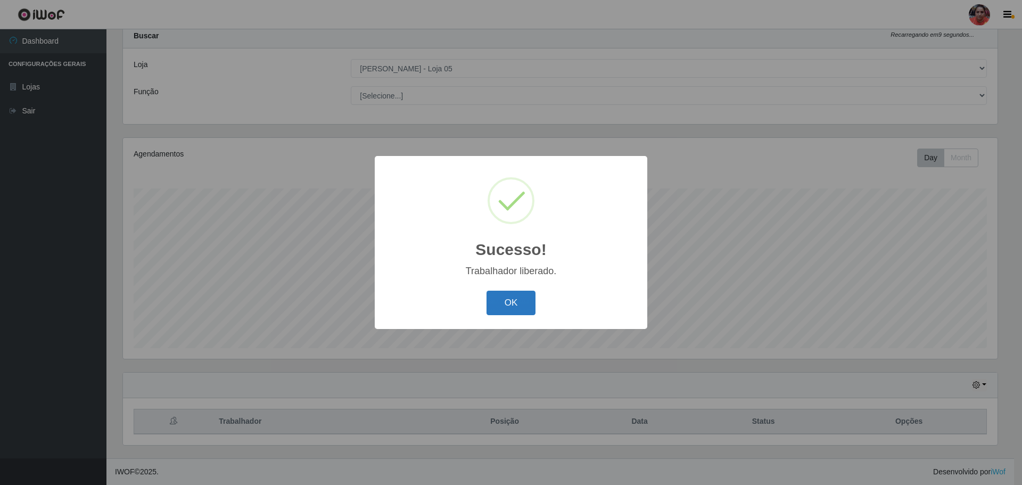
click at [506, 302] on button "OK" at bounding box center [512, 303] width 50 height 25
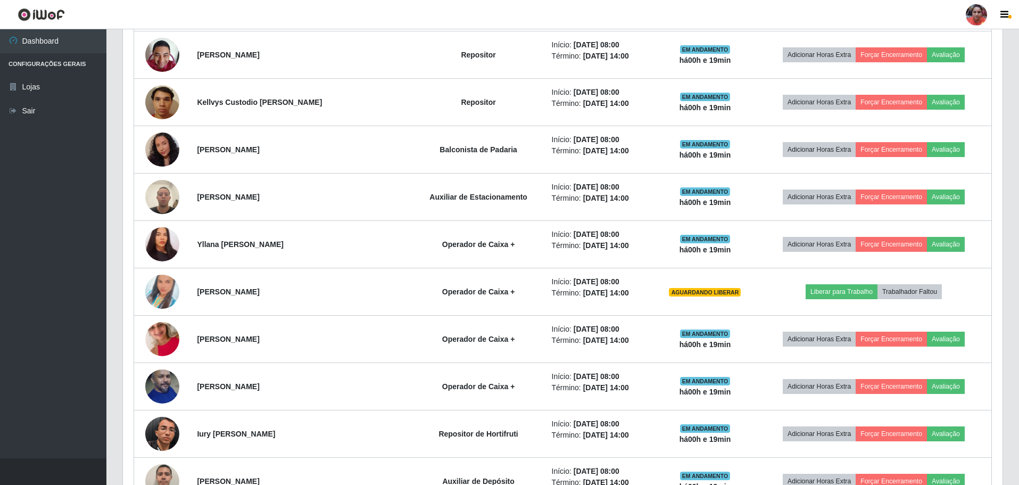
scroll to position [537, 0]
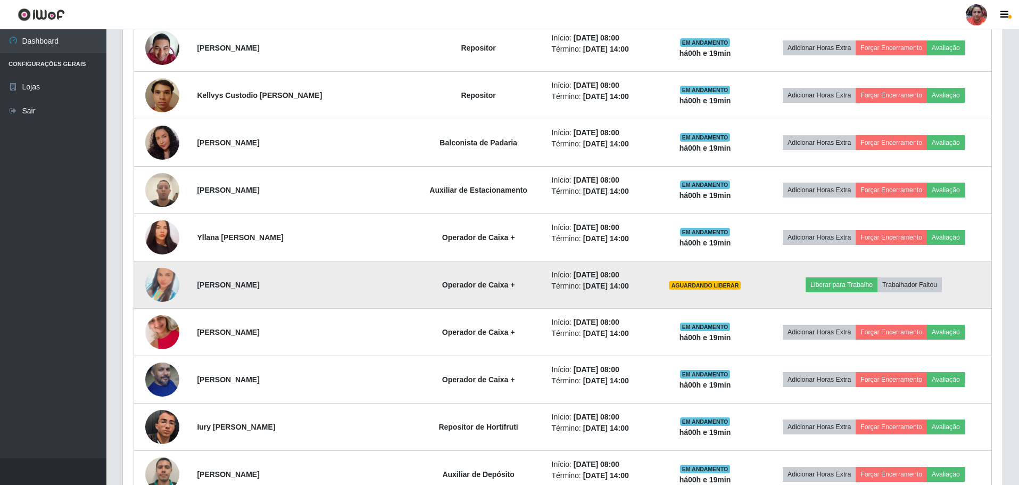
click at [160, 286] on img at bounding box center [162, 284] width 34 height 61
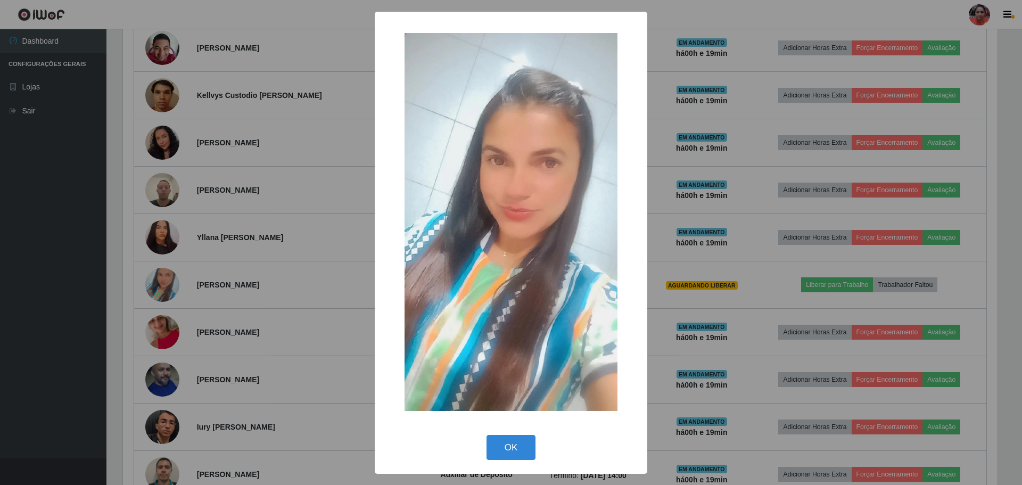
click at [159, 286] on div "× OK Cancel" at bounding box center [511, 242] width 1022 height 485
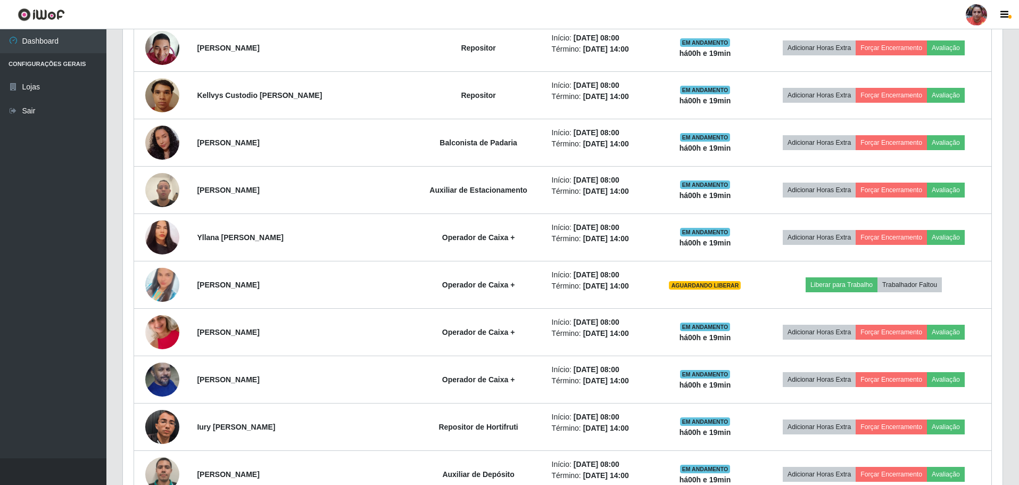
scroll to position [221, 880]
click at [36, 111] on link "Sair" at bounding box center [53, 111] width 106 height 24
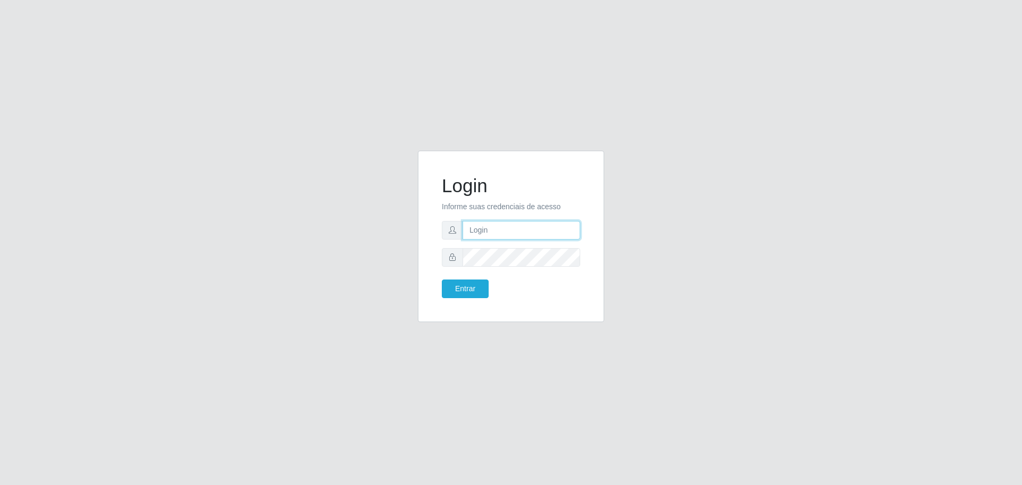
type input "[EMAIL_ADDRESS][DOMAIN_NAME]"
click at [457, 285] on button "Entrar" at bounding box center [465, 288] width 47 height 19
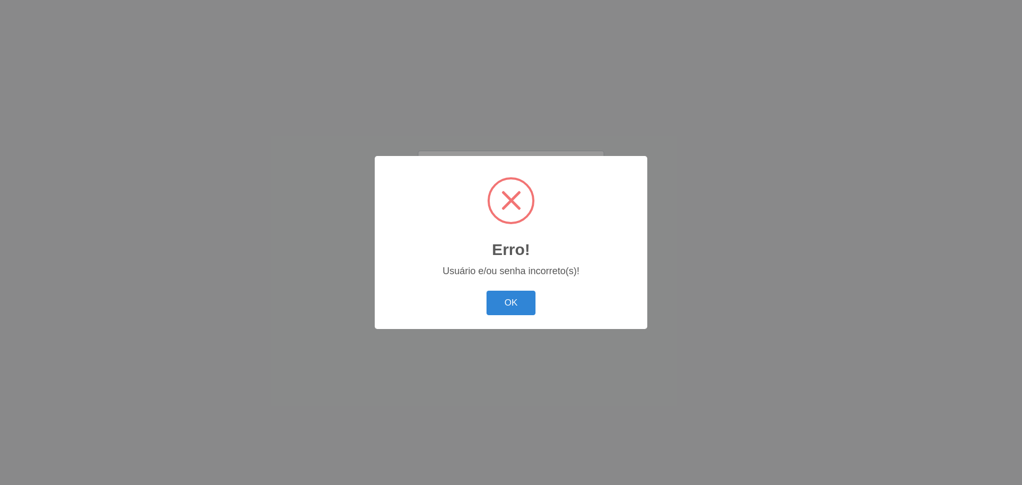
click at [530, 305] on button "OK" at bounding box center [512, 303] width 50 height 25
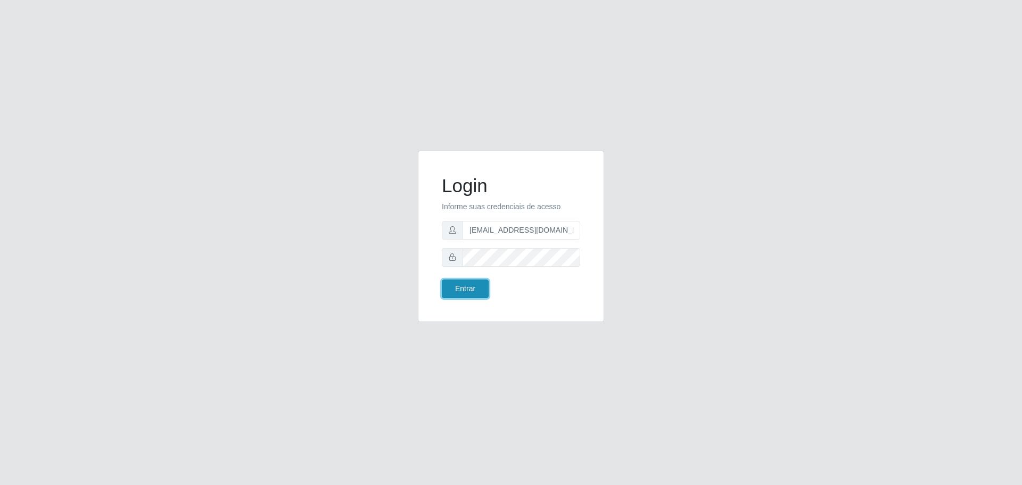
click at [469, 294] on button "Entrar" at bounding box center [465, 288] width 47 height 19
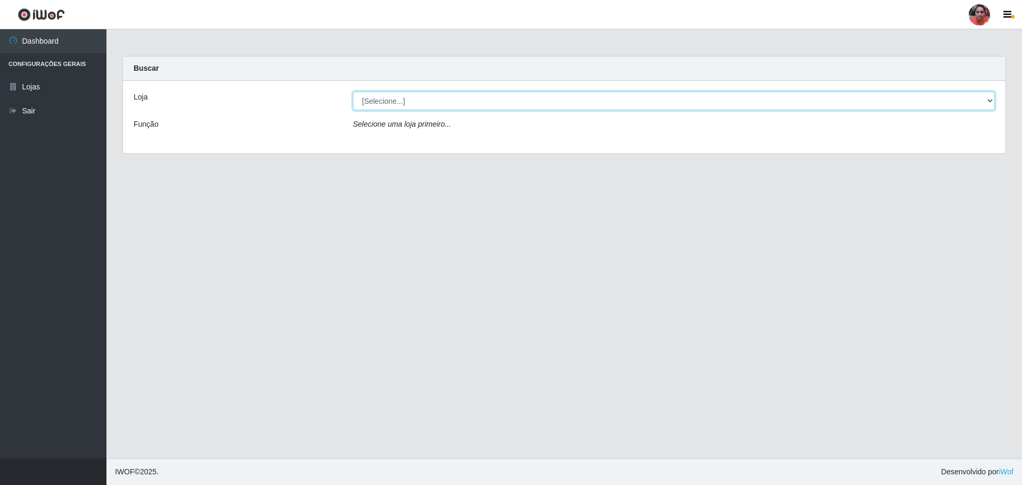
click at [429, 102] on select "[Selecione...] Mar Vermelho - Loja 05" at bounding box center [674, 101] width 642 height 19
select select "252"
click at [353, 92] on select "[Selecione...] Mar Vermelho - Loja 05" at bounding box center [674, 101] width 642 height 19
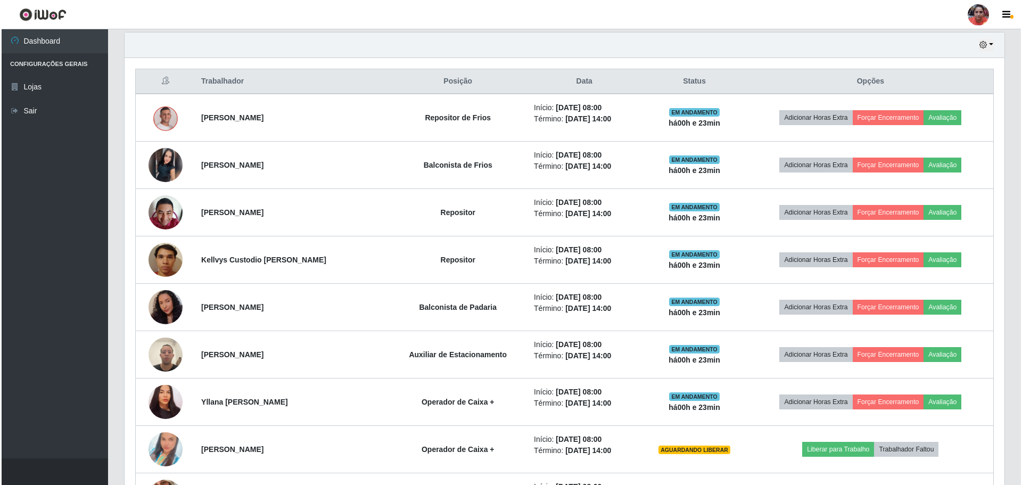
scroll to position [426, 0]
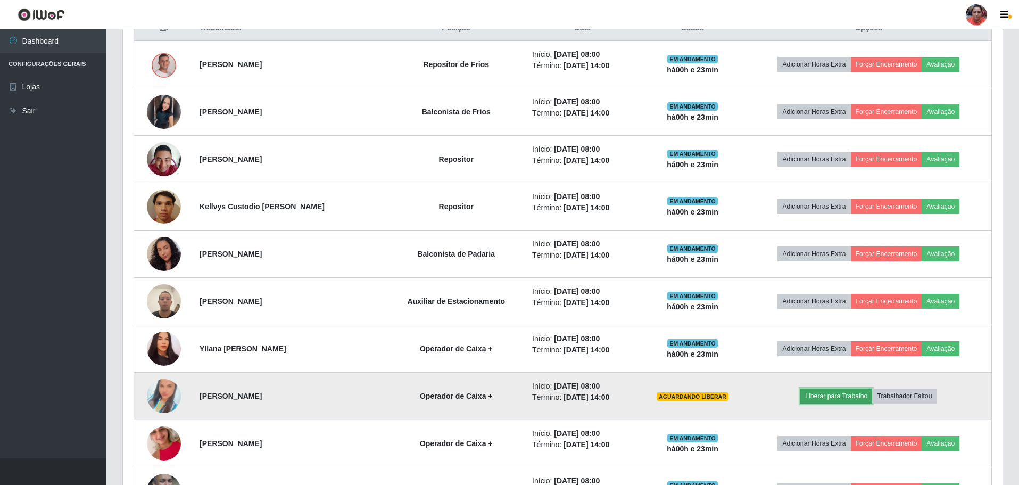
click at [847, 395] on button "Liberar para Trabalho" at bounding box center [837, 396] width 72 height 15
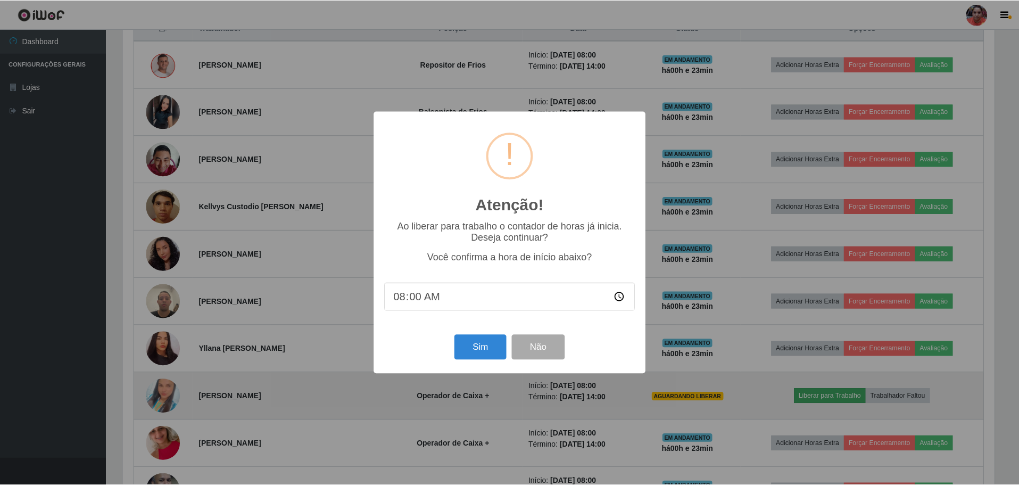
scroll to position [221, 875]
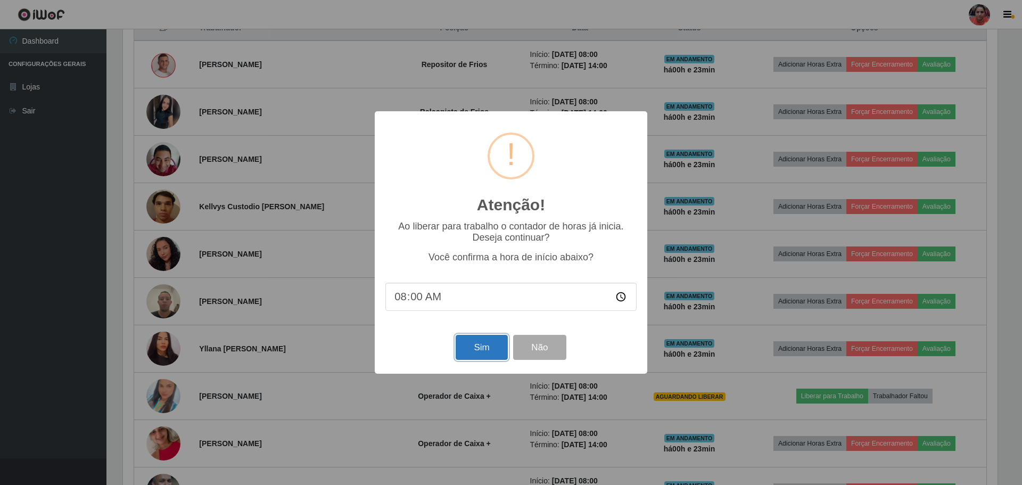
click at [490, 355] on button "Sim" at bounding box center [482, 347] width 52 height 25
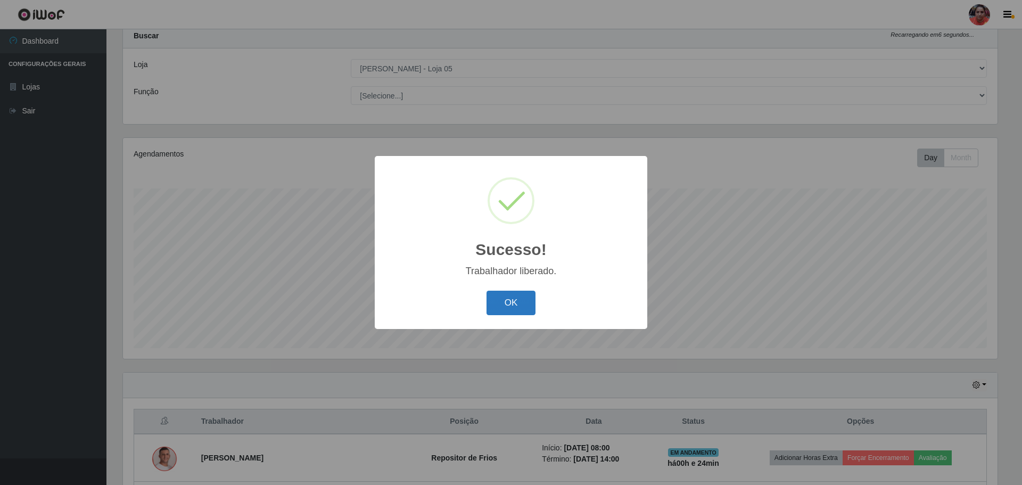
click at [513, 305] on button "OK" at bounding box center [512, 303] width 50 height 25
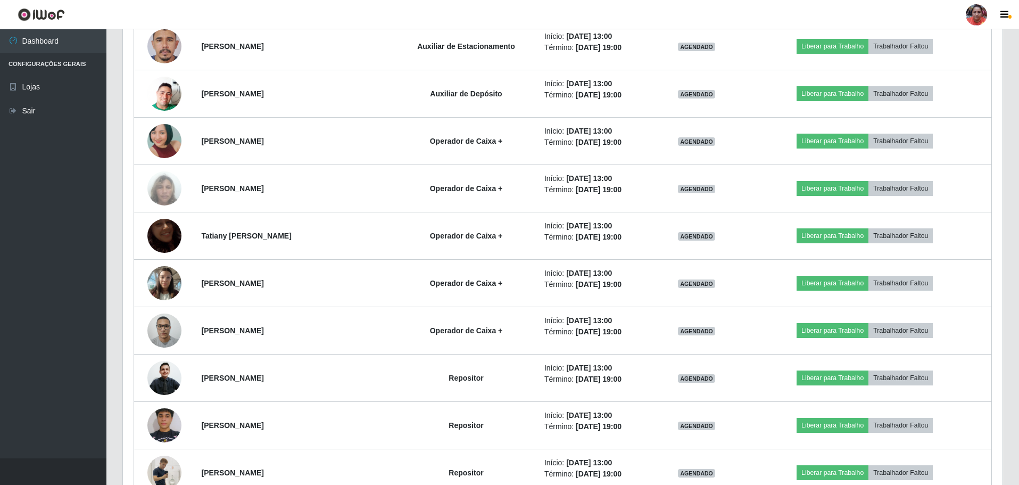
scroll to position [1629, 0]
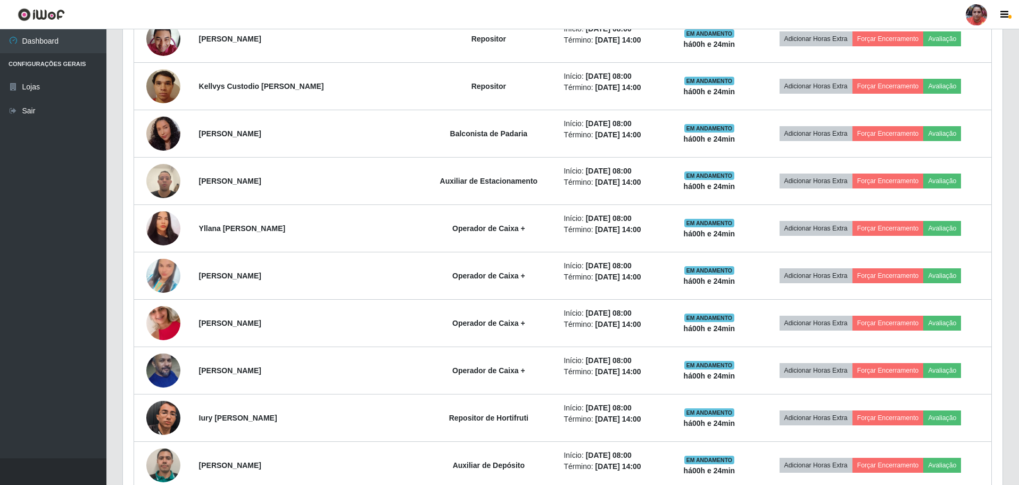
scroll to position [565, 0]
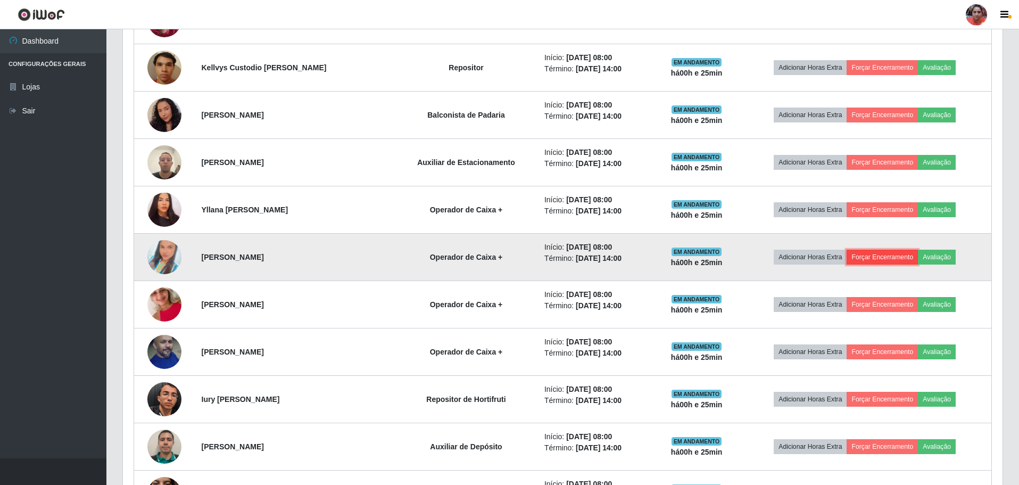
click at [866, 254] on button "Forçar Encerramento" at bounding box center [882, 257] width 71 height 15
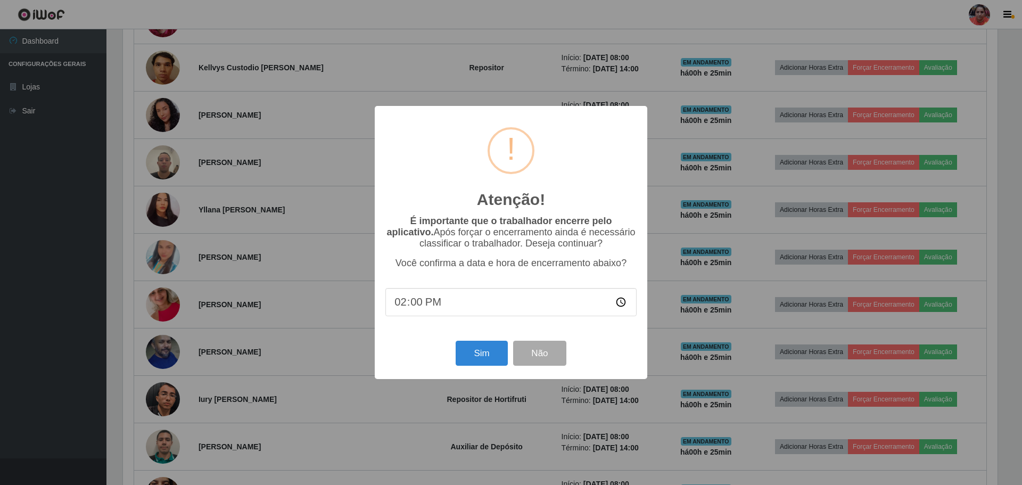
click at [424, 303] on input "14:00" at bounding box center [510, 302] width 251 height 28
click at [622, 305] on input "14:00" at bounding box center [510, 302] width 251 height 28
type input "08:25"
click at [476, 353] on button "Sim" at bounding box center [482, 353] width 52 height 25
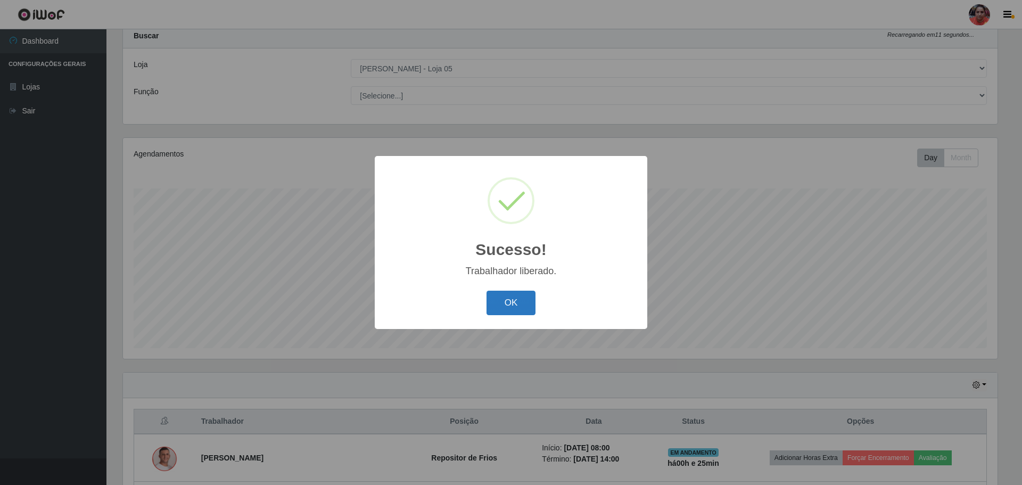
click at [506, 303] on button "OK" at bounding box center [512, 303] width 50 height 25
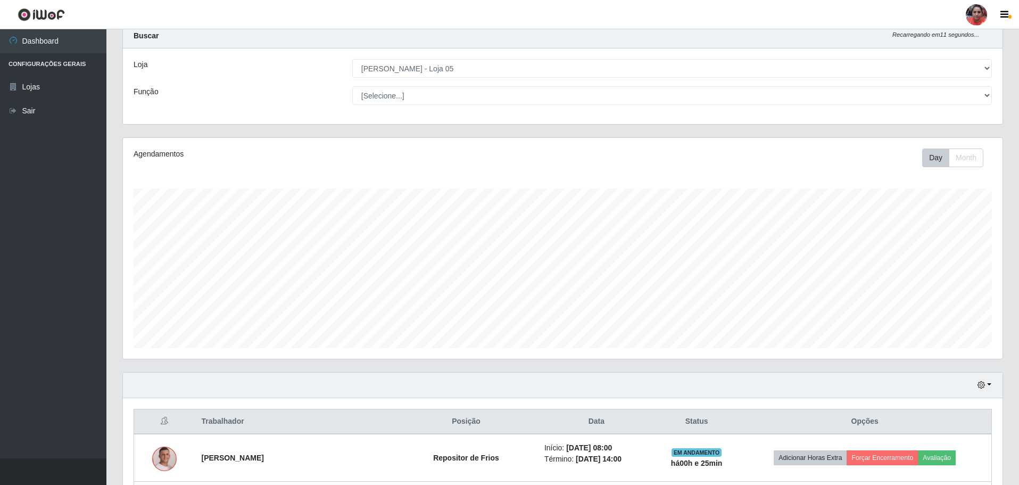
scroll to position [221, 880]
